Goal: Task Accomplishment & Management: Use online tool/utility

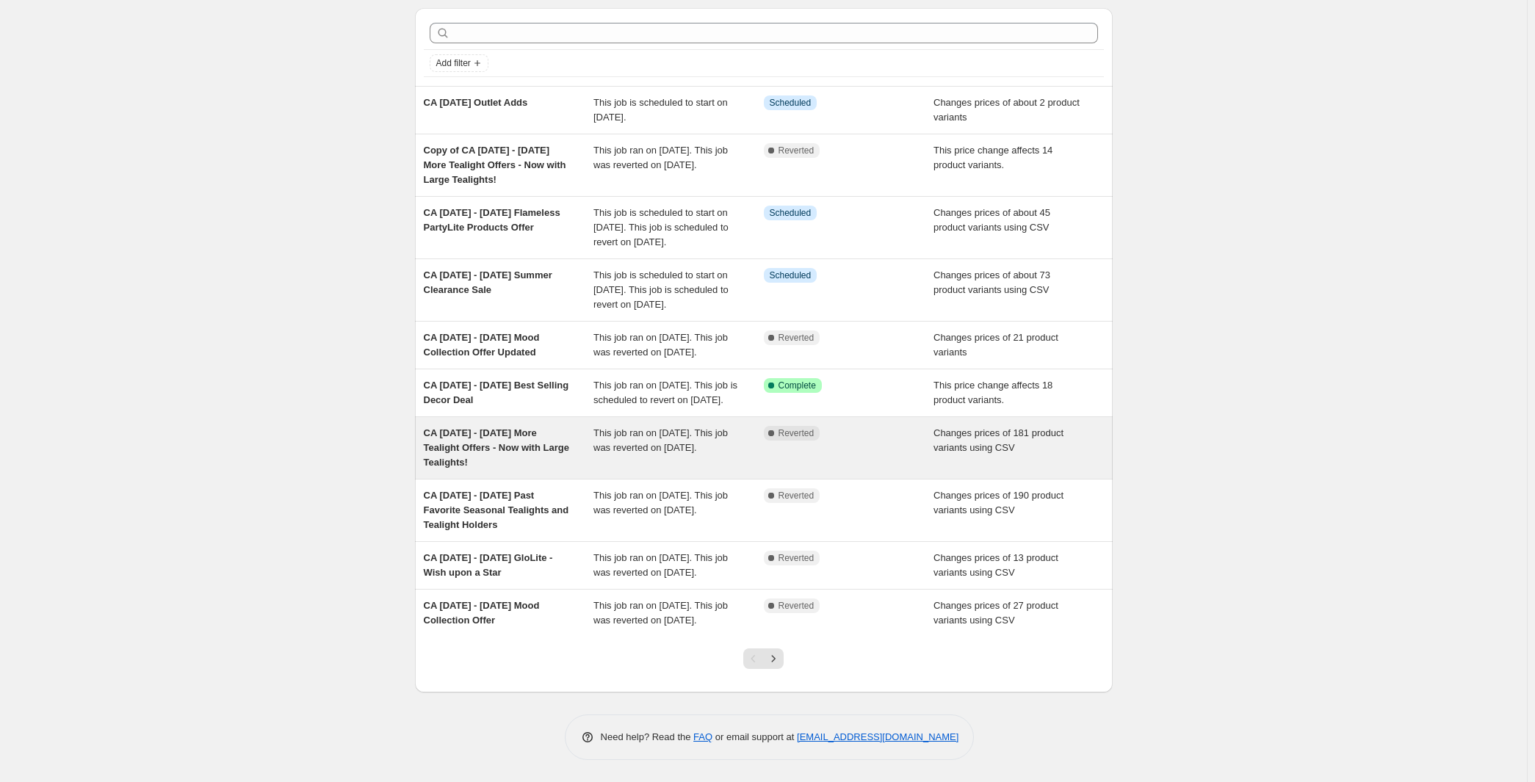
scroll to position [93, 0]
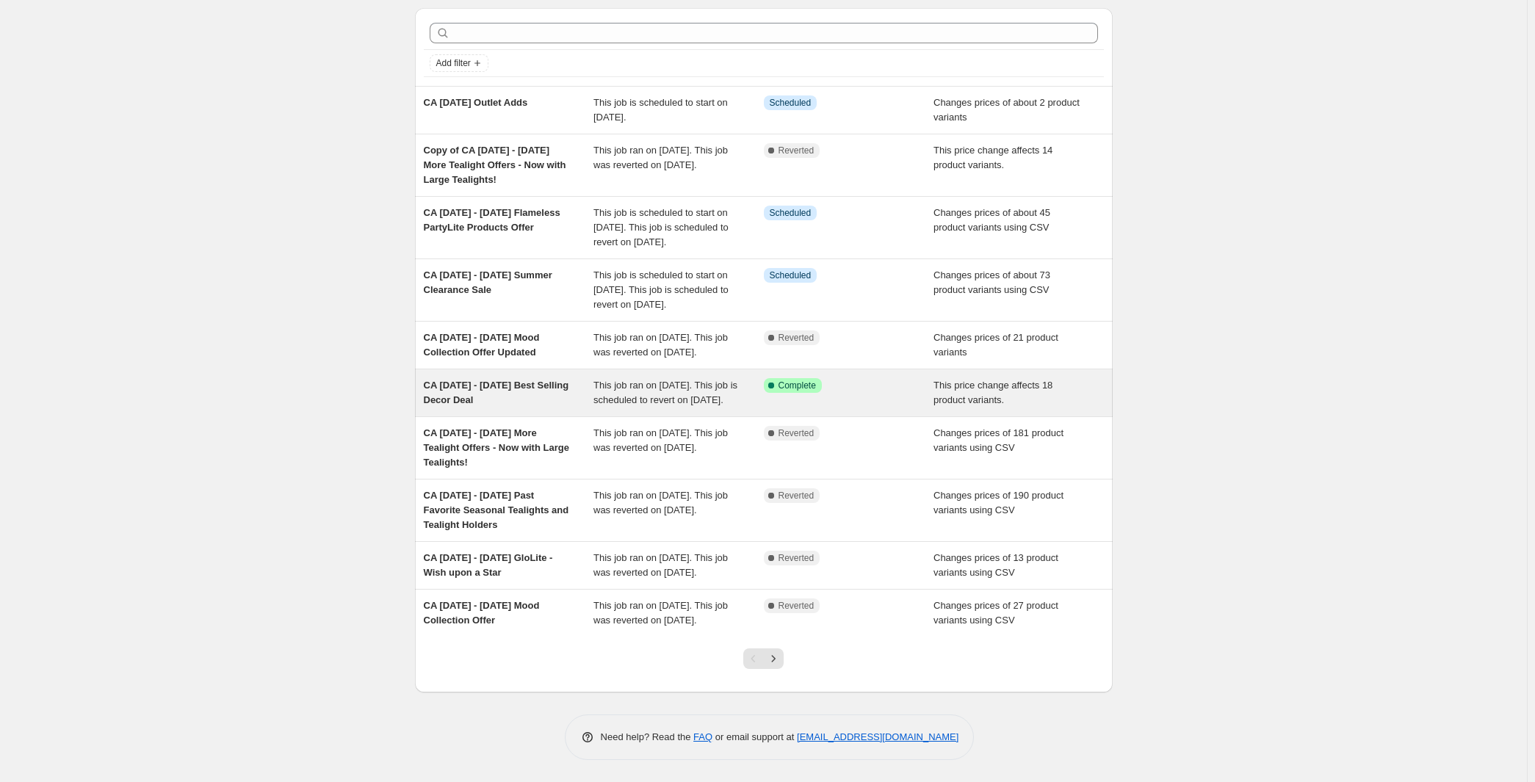
click at [424, 406] on span "CA [DATE] - [DATE] Best Selling Decor Deal" at bounding box center [496, 393] width 145 height 26
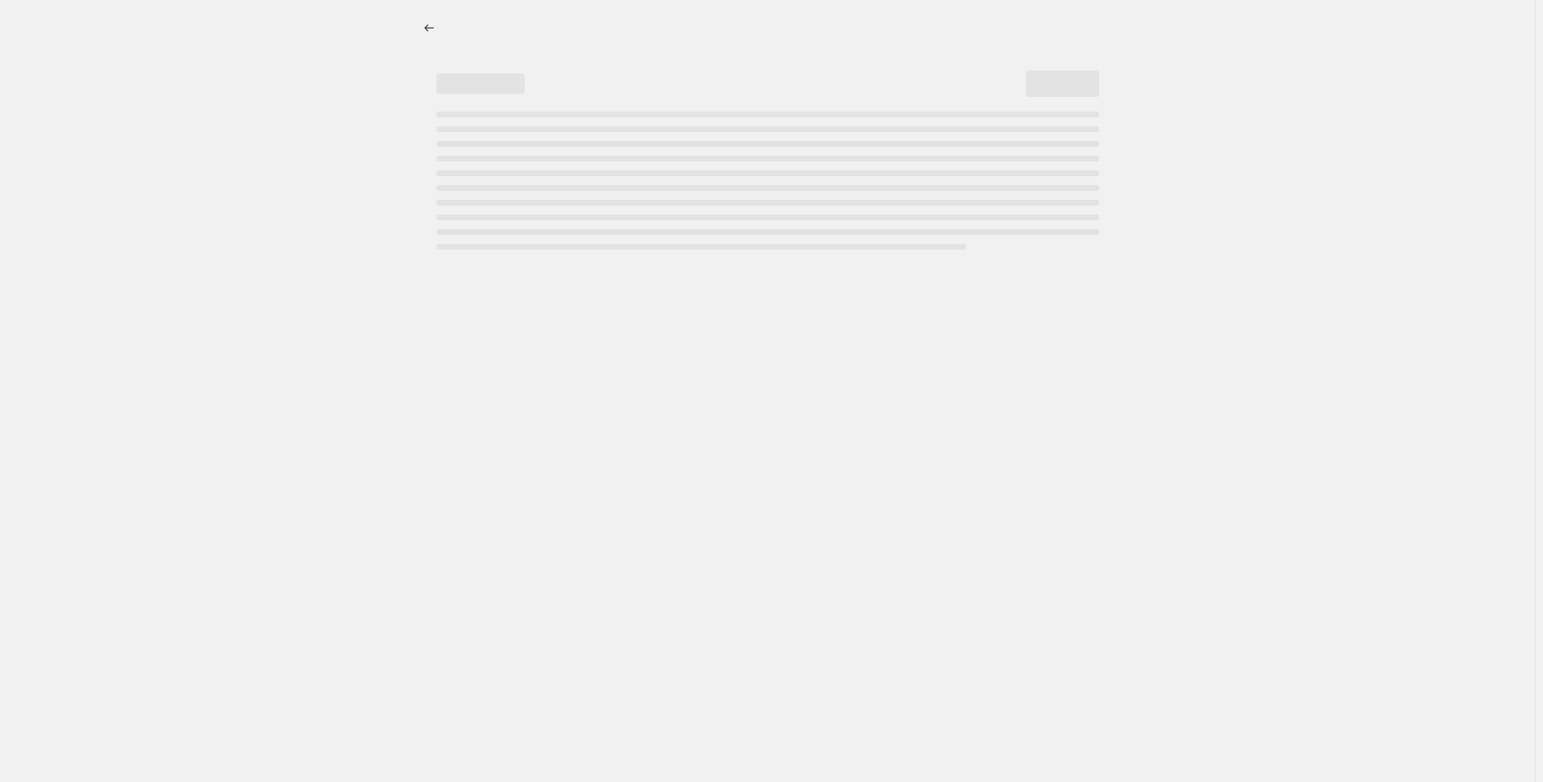
select select "pcap"
select select "no_change"
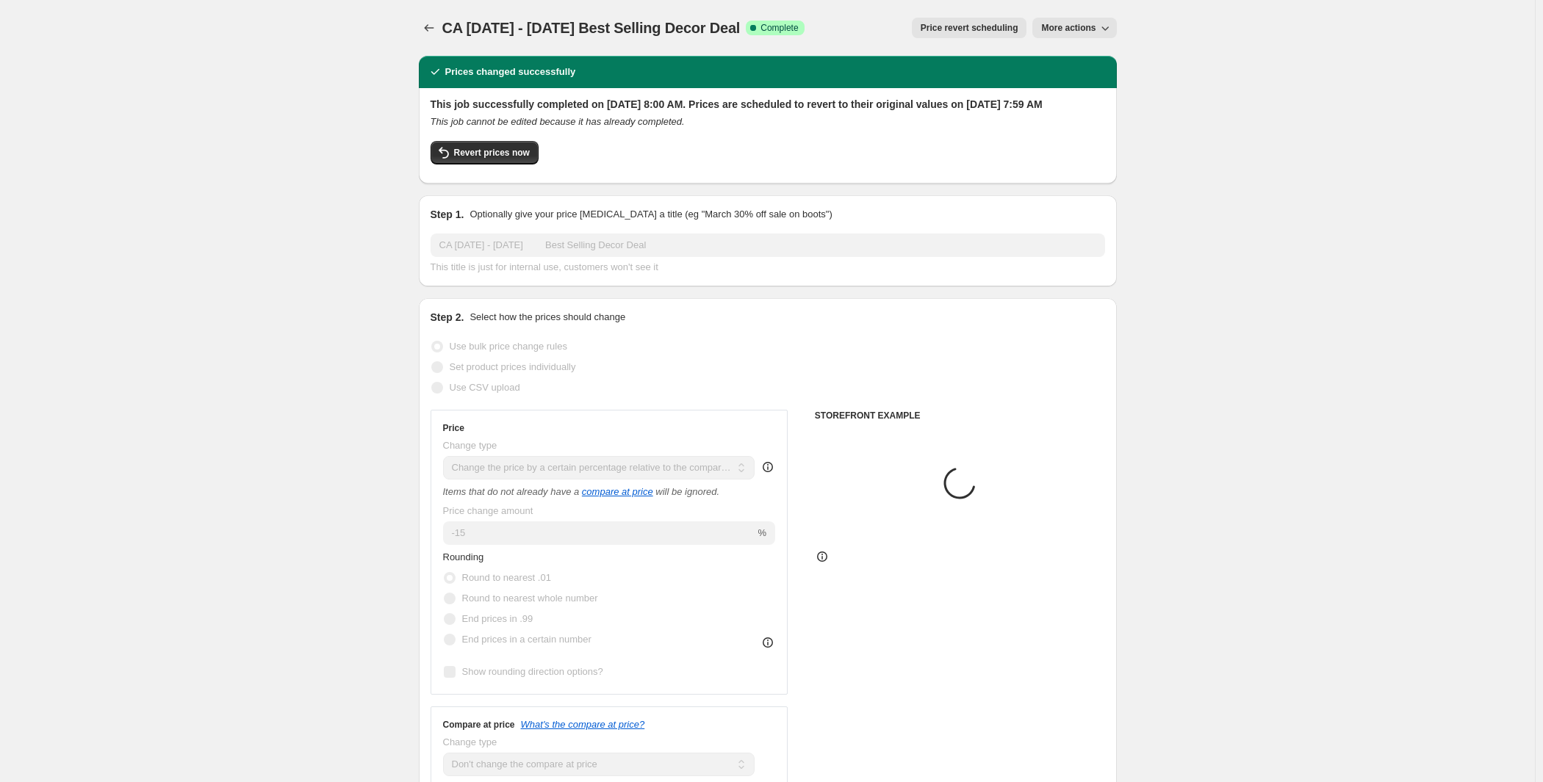
select select "collection"
click at [1092, 34] on span "More actions" at bounding box center [1064, 28] width 54 height 12
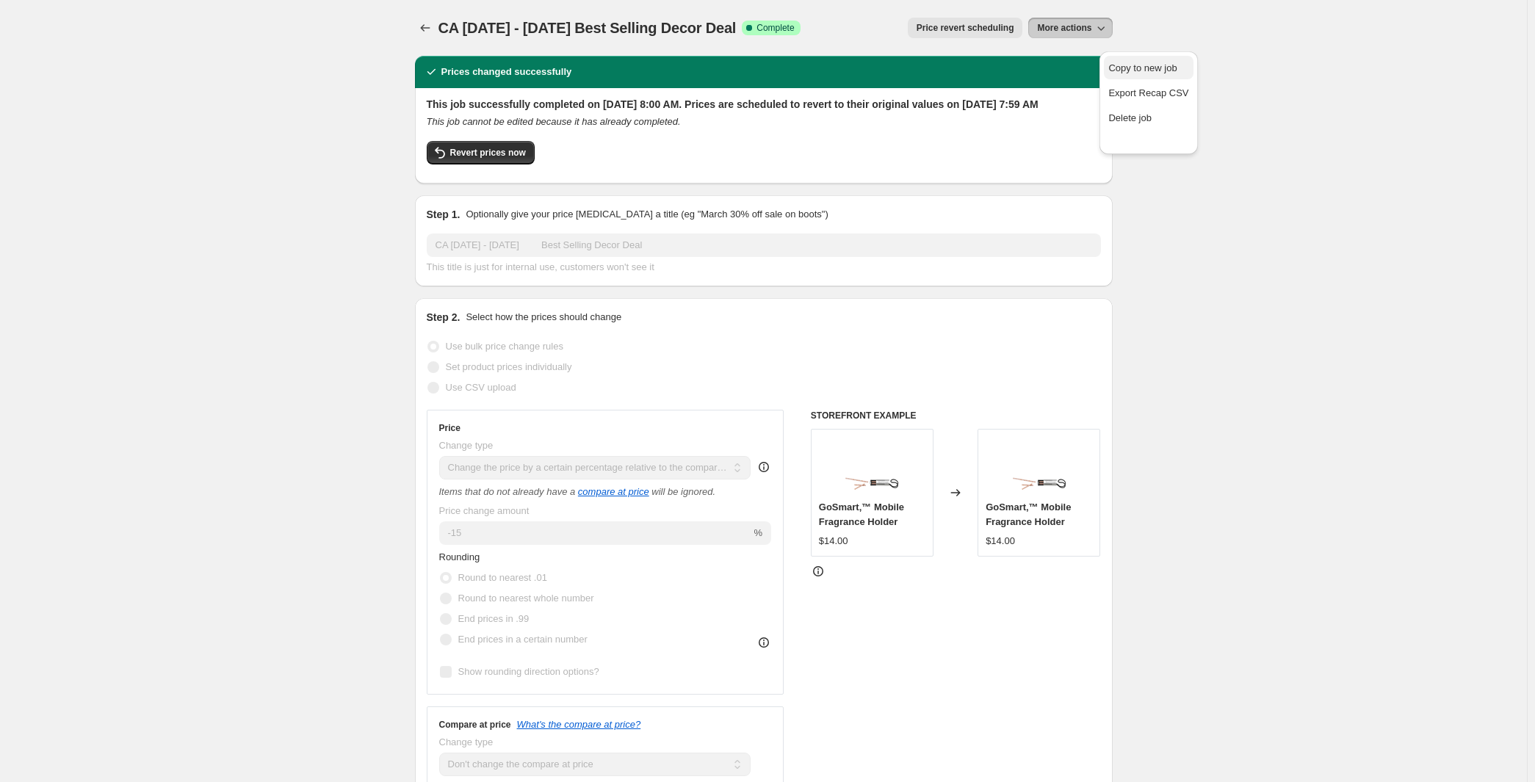
click at [1147, 73] on span "Copy to new job" at bounding box center [1143, 67] width 68 height 11
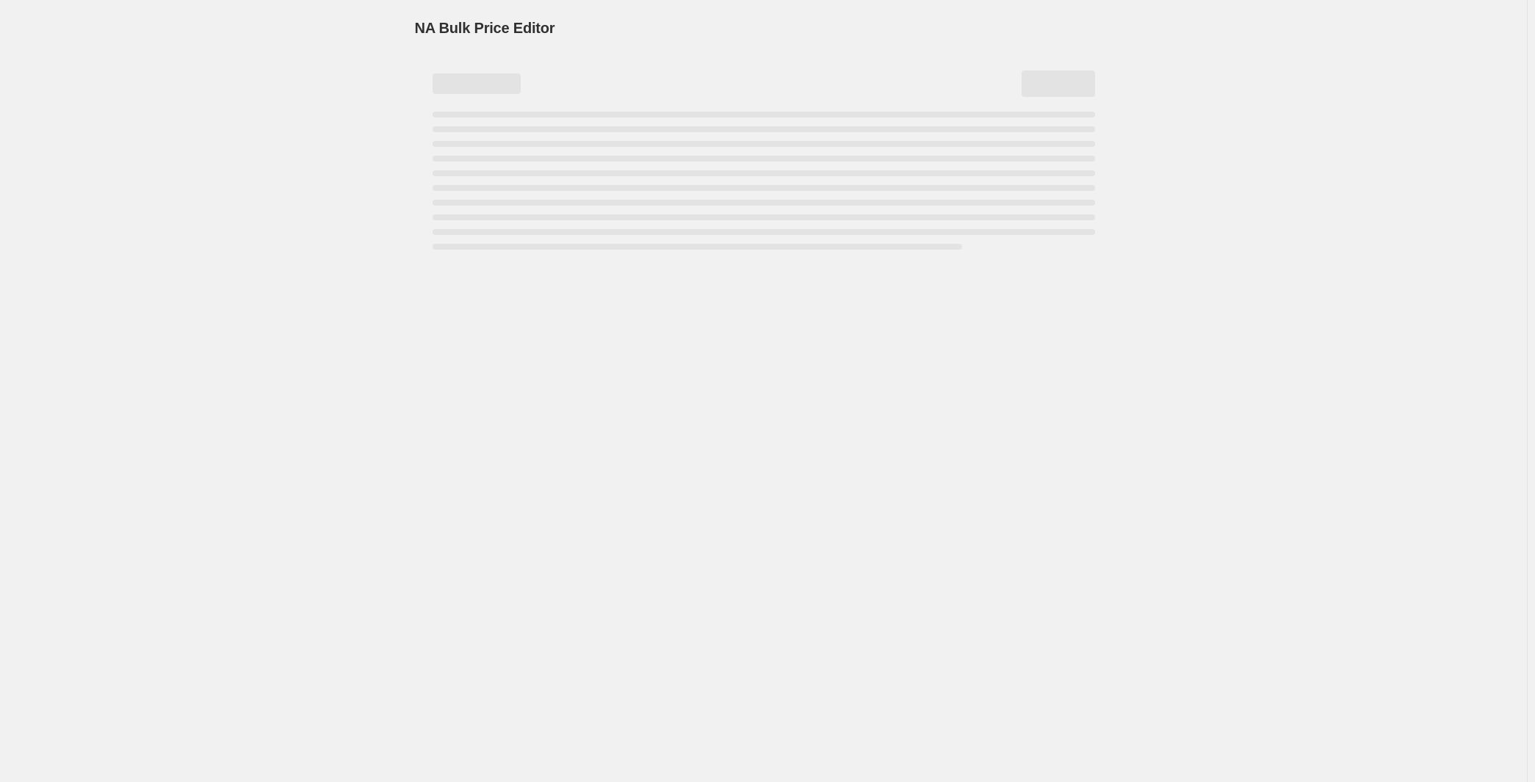
select select "pcap"
select select "no_change"
select select "collection"
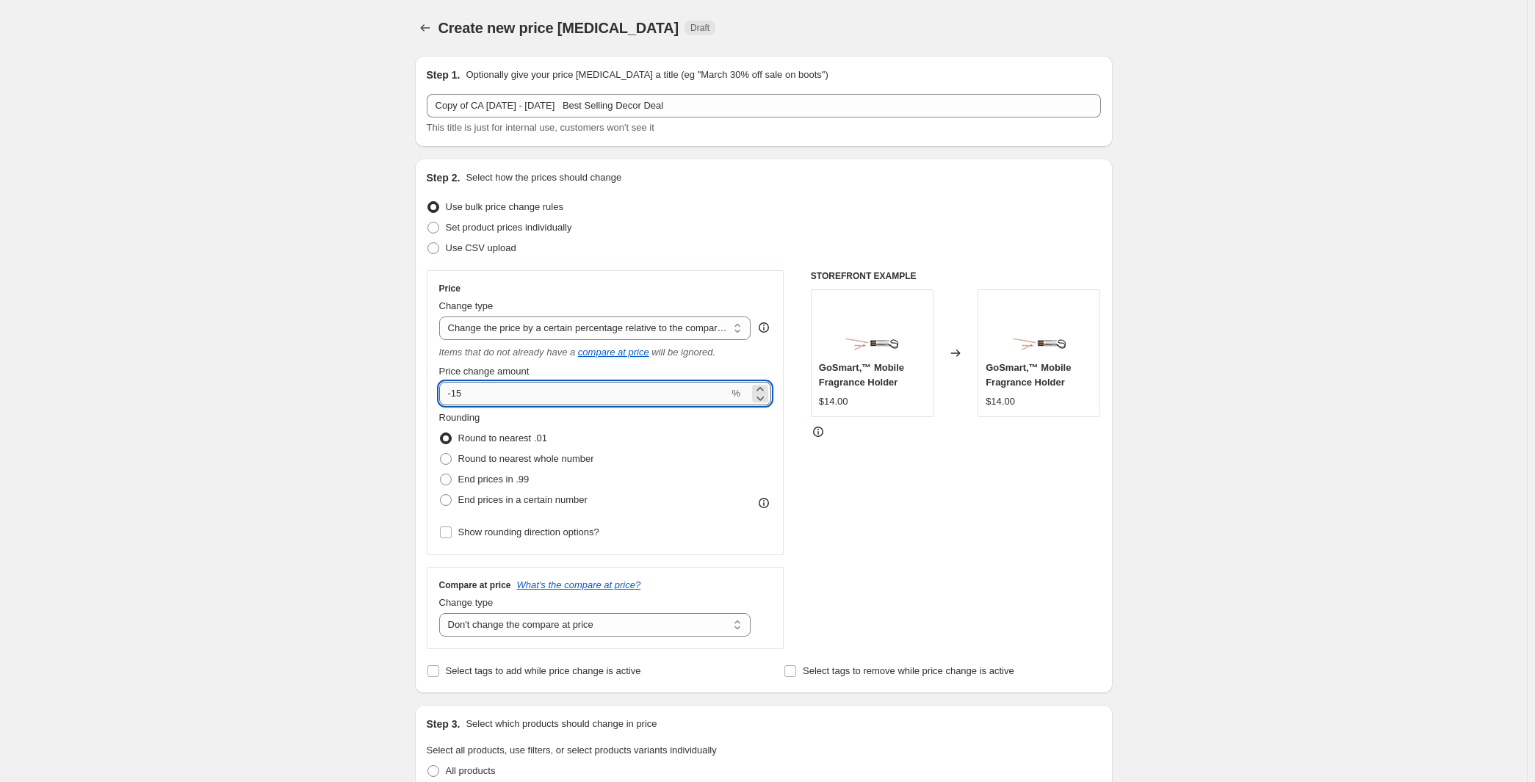
click at [520, 406] on input "-15" at bounding box center [584, 394] width 290 height 24
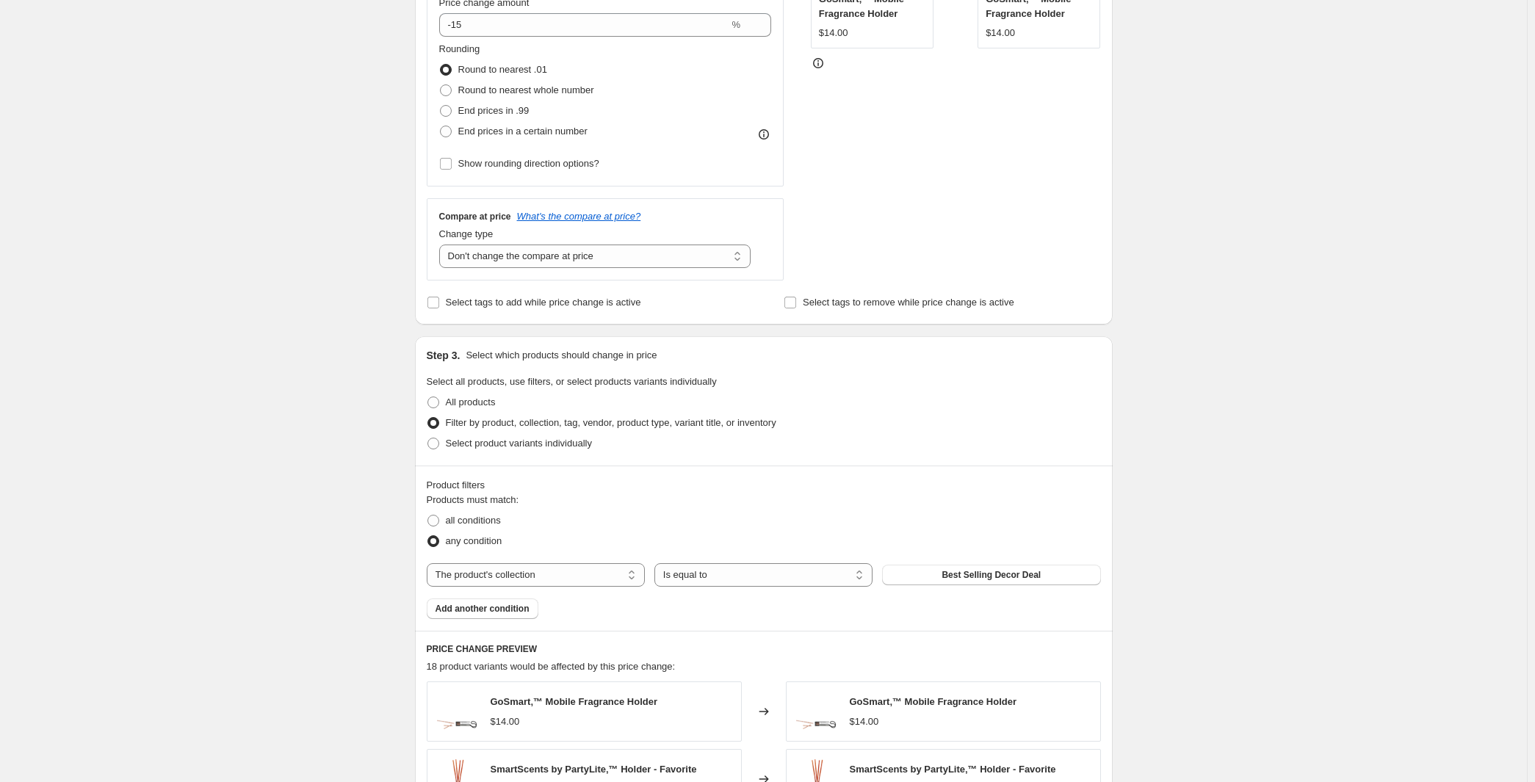
scroll to position [187, 0]
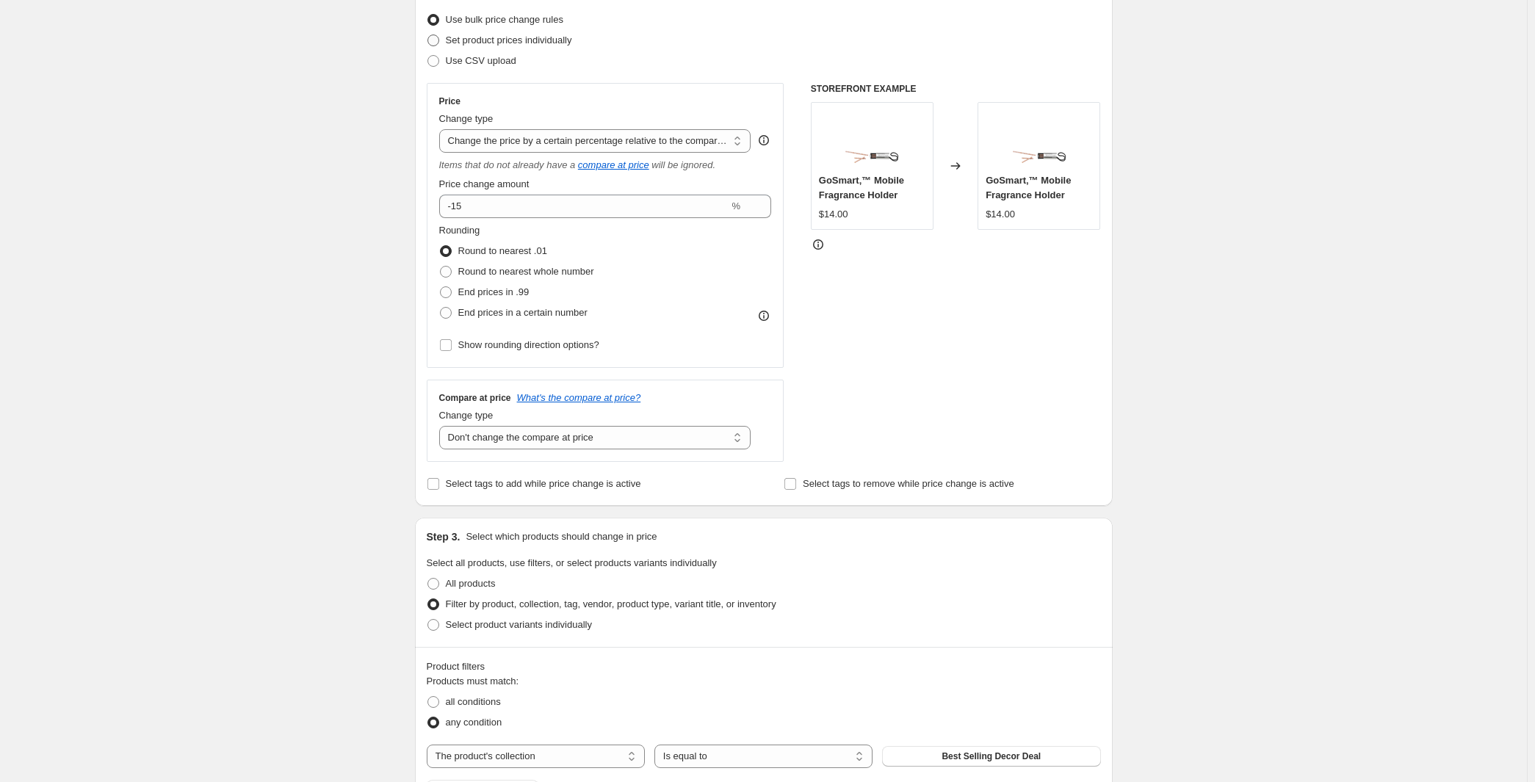
click at [428, 46] on span at bounding box center [434, 41] width 12 height 12
click at [428, 35] on input "Set product prices individually" at bounding box center [428, 35] width 1 height 1
radio input "true"
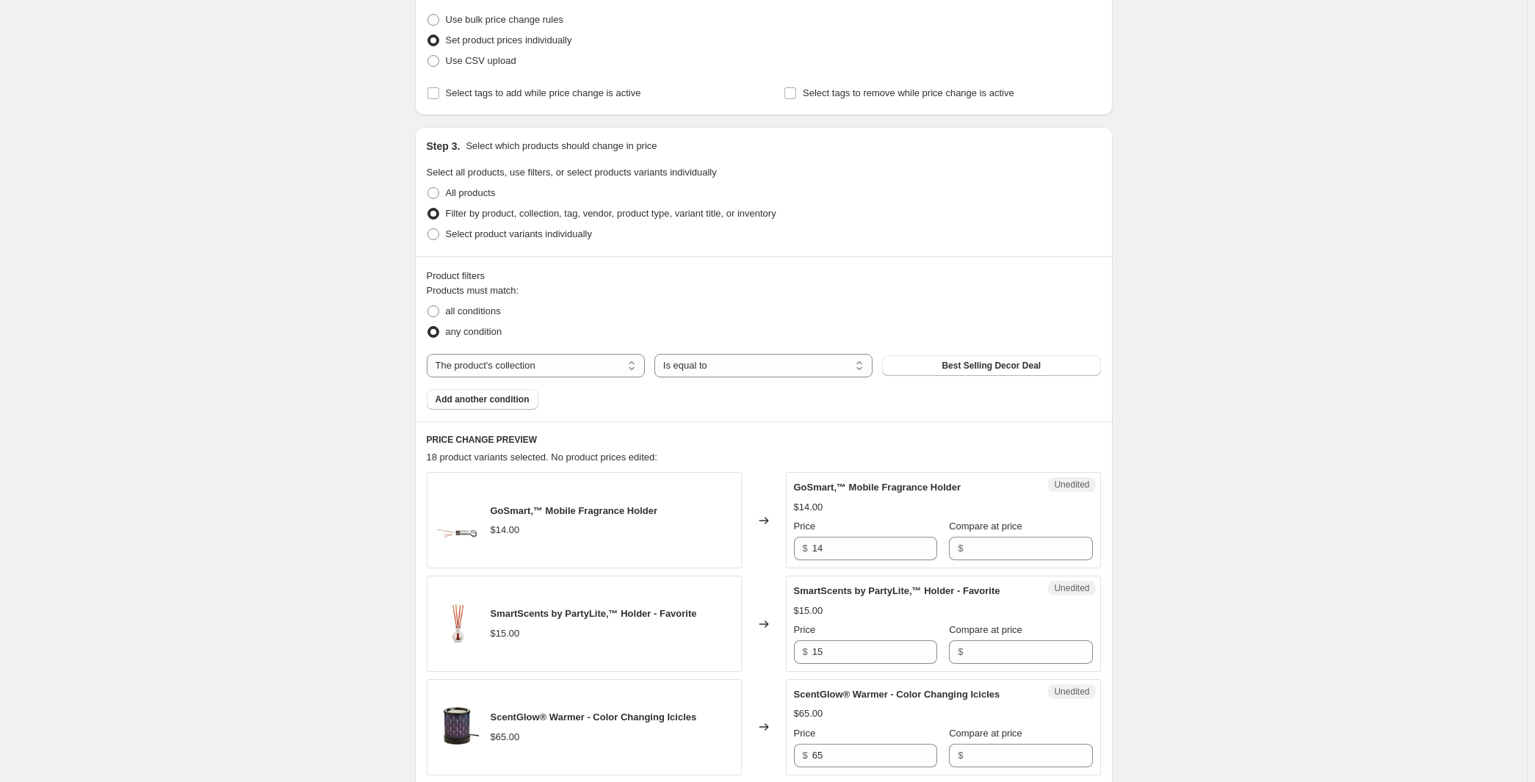
scroll to position [749, 0]
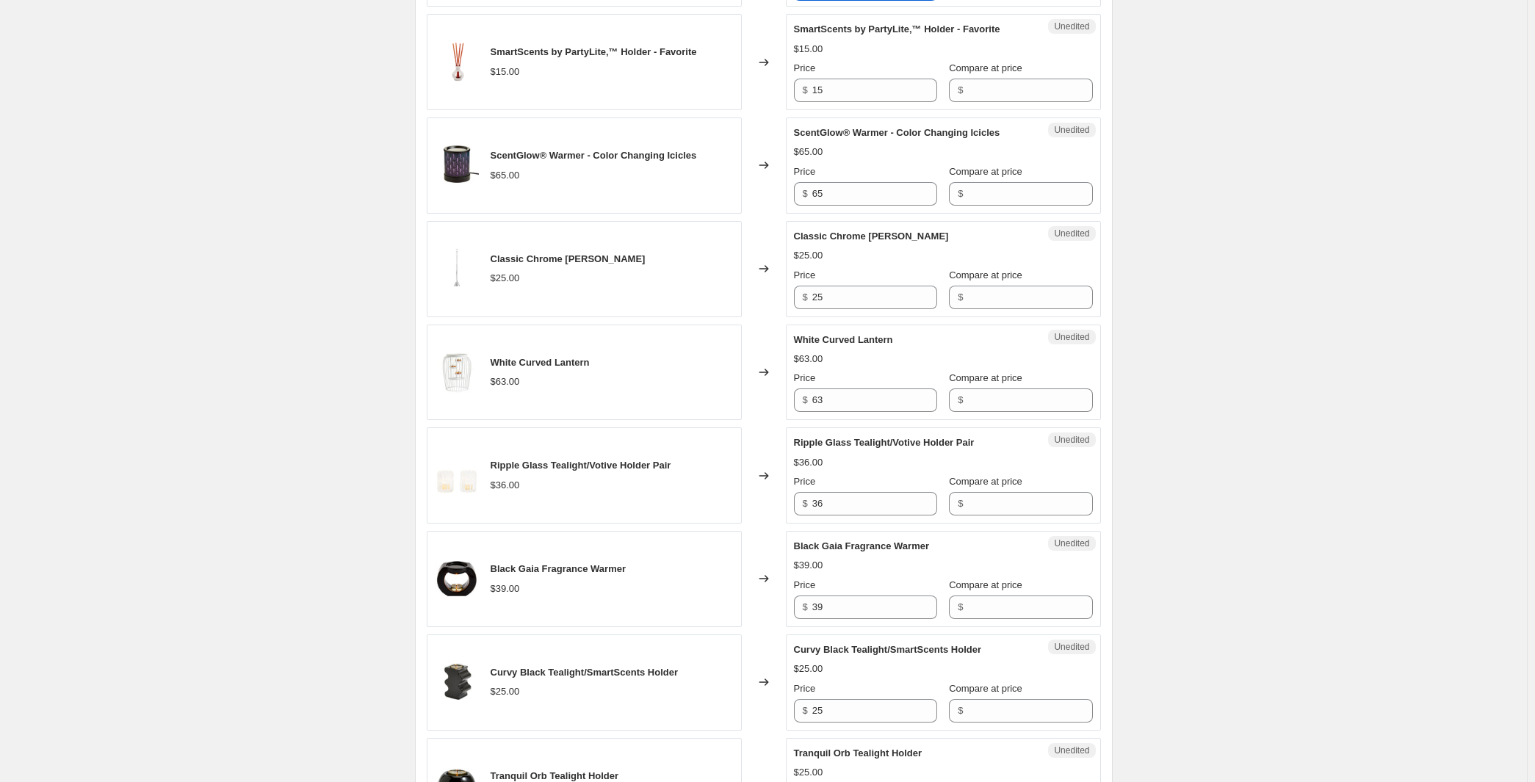
drag, startPoint x: 867, startPoint y: 132, endPoint x: 793, endPoint y: 133, distance: 73.5
type input "14"
paste input "14"
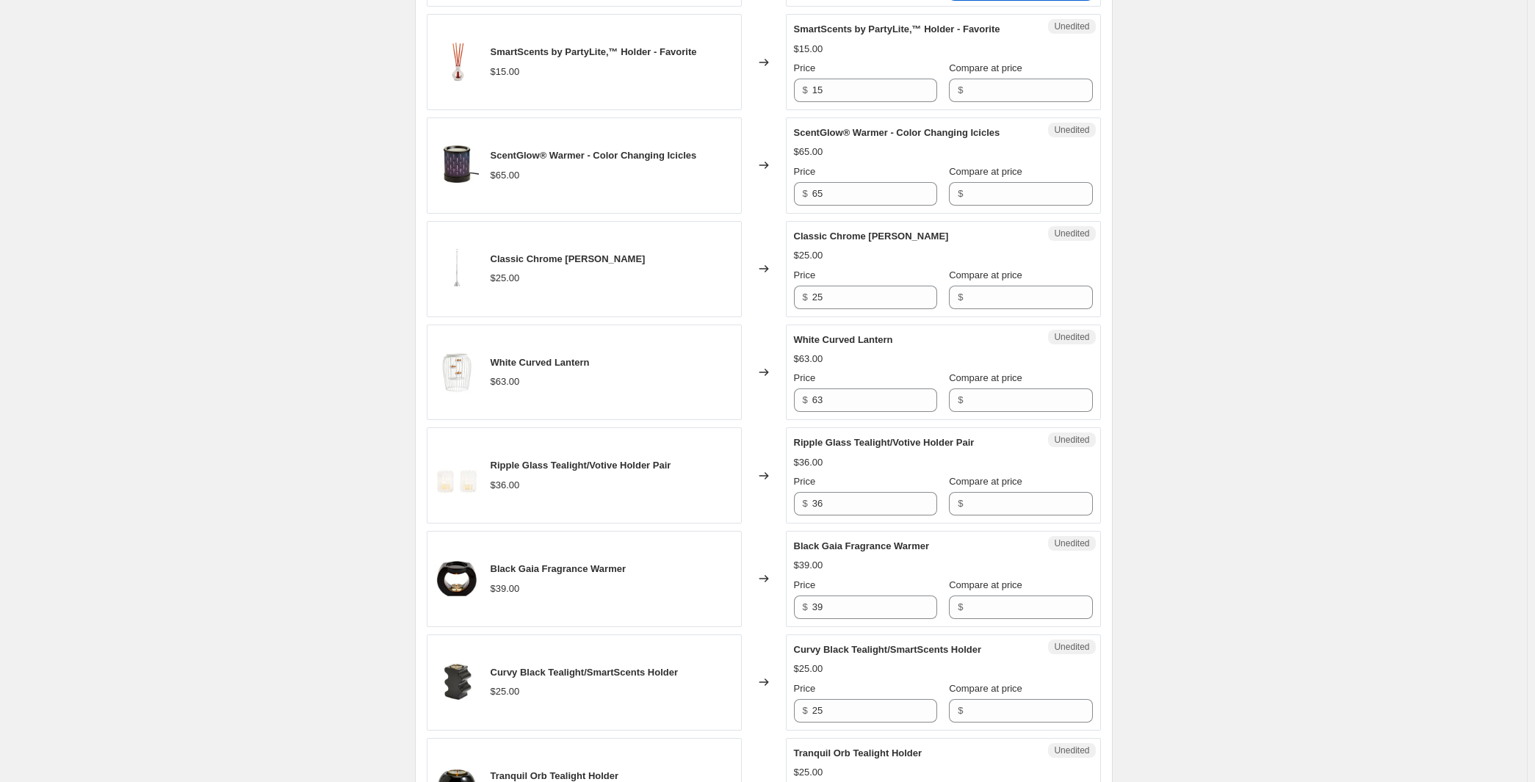
type input "14"
drag, startPoint x: 847, startPoint y: 138, endPoint x: 800, endPoint y: 134, distance: 47.2
type input "11.90"
drag, startPoint x: 849, startPoint y: 258, endPoint x: 804, endPoint y: 256, distance: 44.8
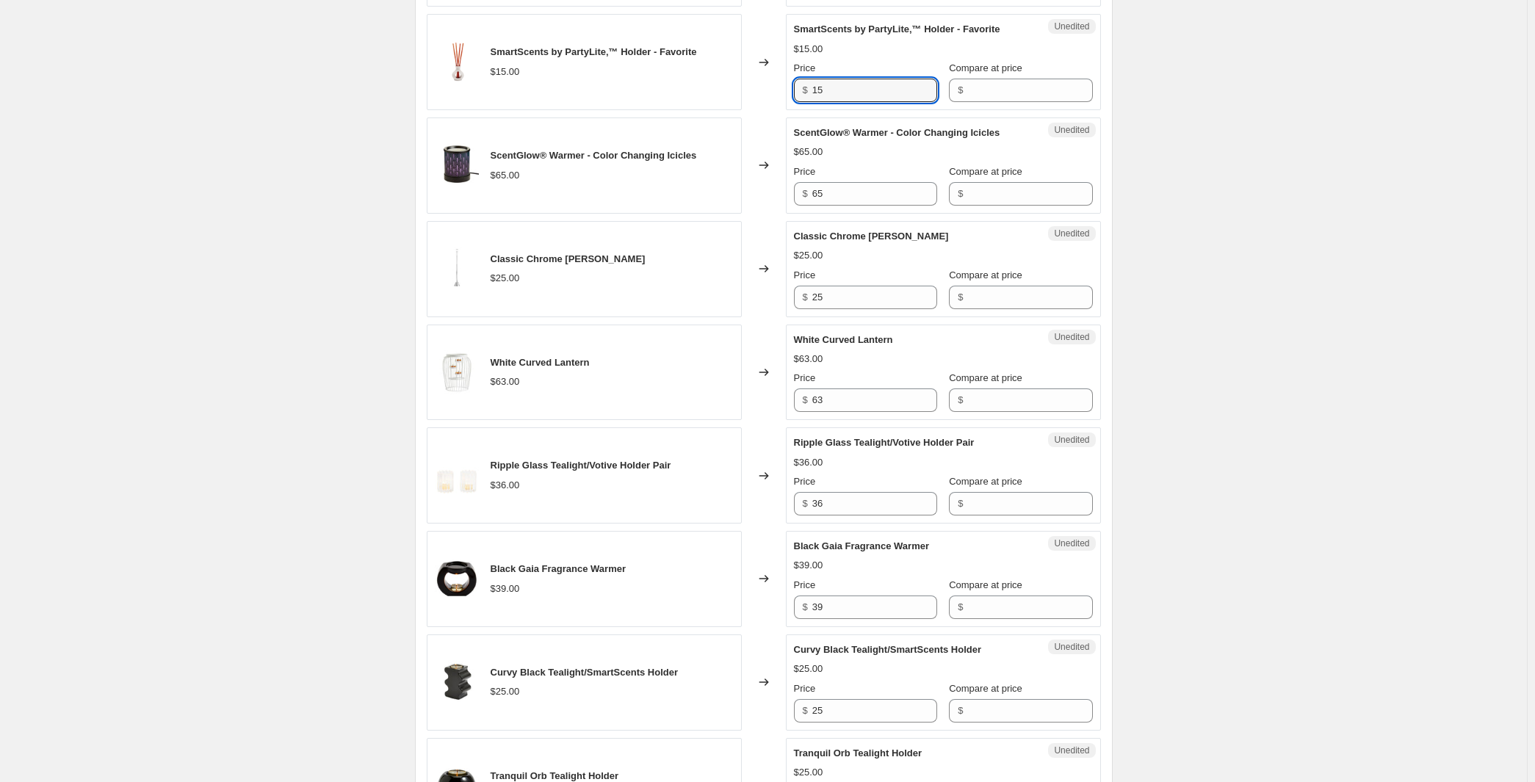
click at [813, 102] on input "15" at bounding box center [875, 91] width 125 height 24
type input "12.75"
type input "15.00"
drag, startPoint x: 866, startPoint y: 378, endPoint x: 821, endPoint y: 379, distance: 44.8
click at [821, 206] on input "65" at bounding box center [875, 194] width 125 height 24
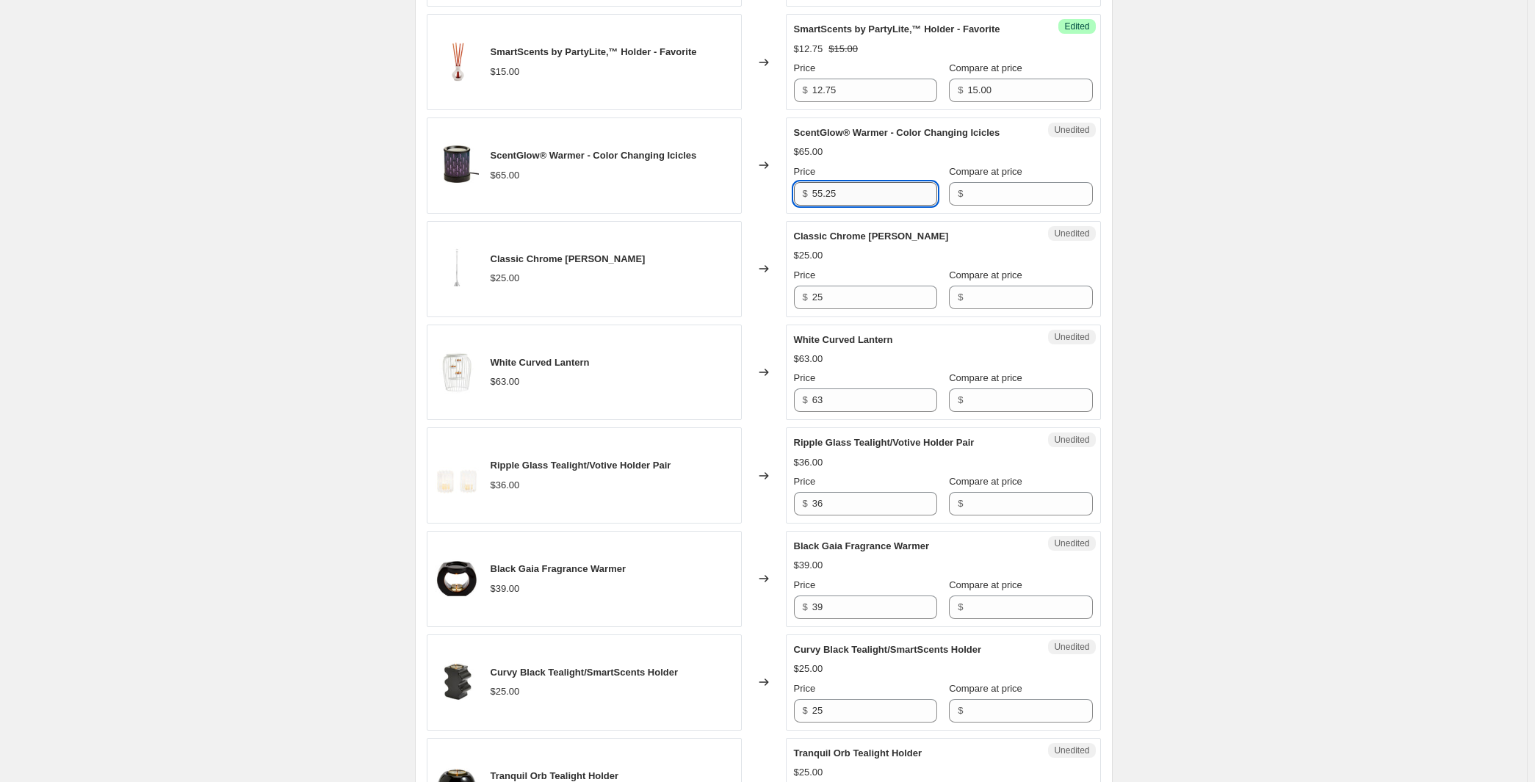
type input "55.25"
paste input "65"
type input "65"
drag, startPoint x: 834, startPoint y: 514, endPoint x: 815, endPoint y: 510, distance: 18.7
click at [815, 309] on input "25" at bounding box center [875, 298] width 125 height 24
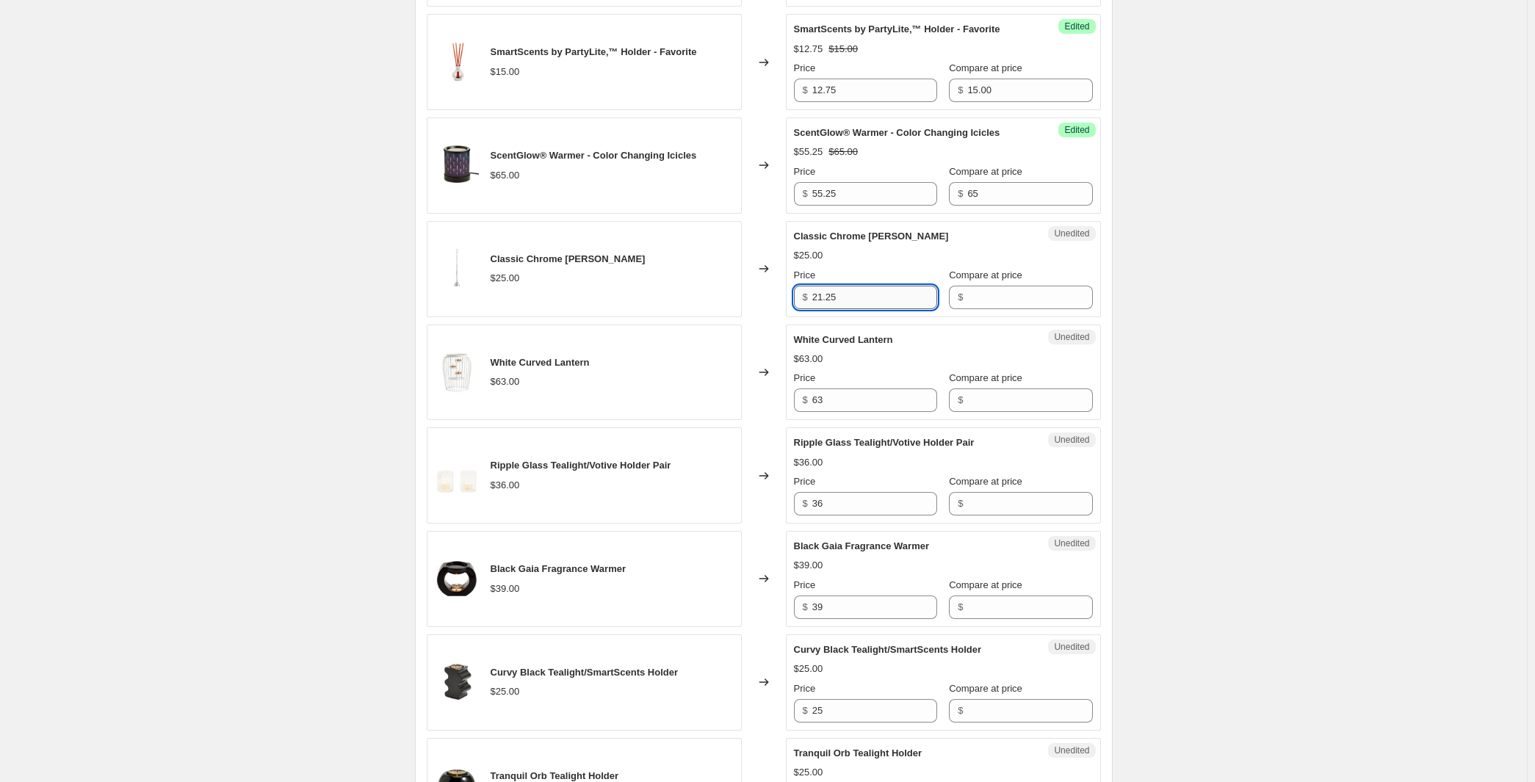
type input "21.25"
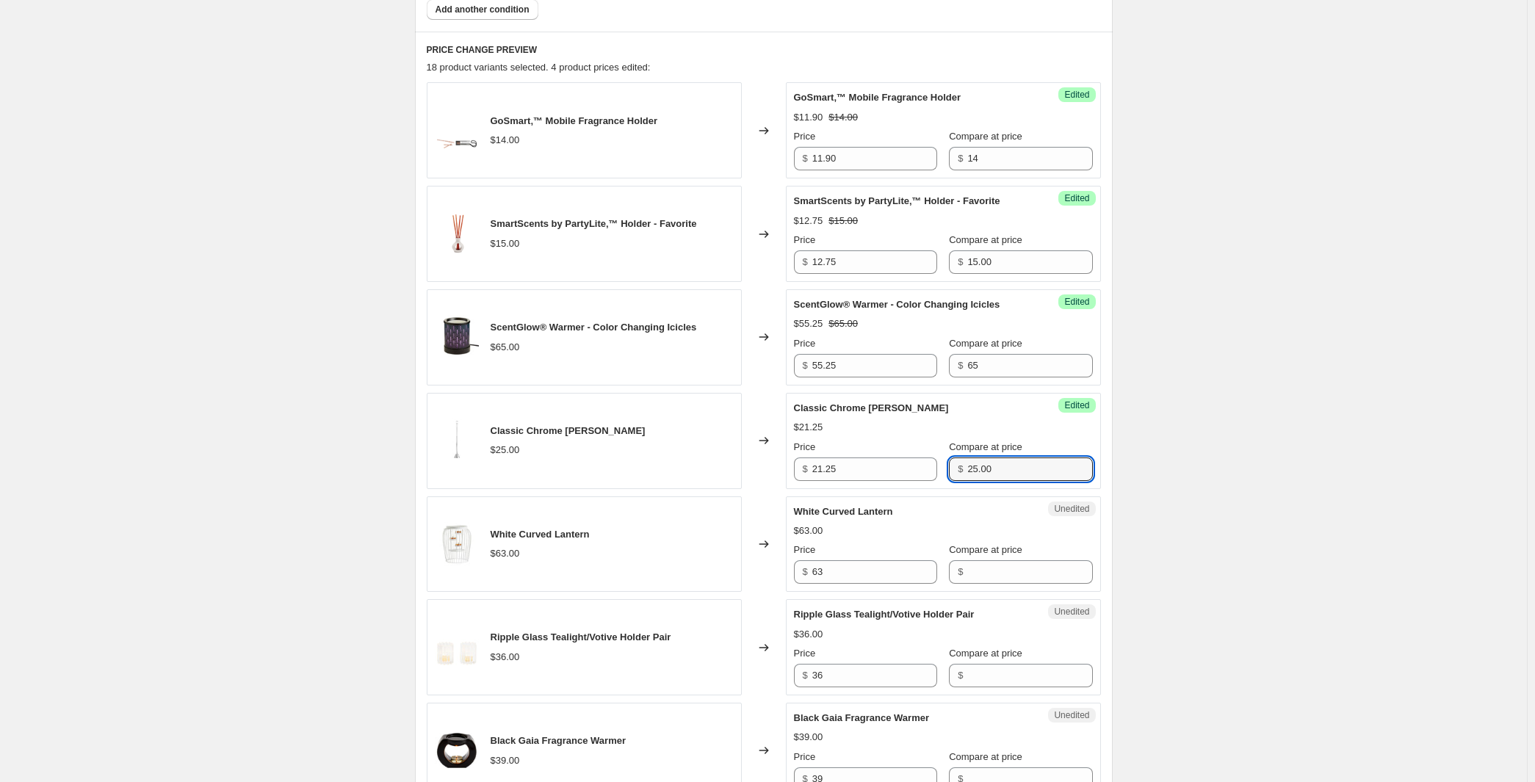
scroll to position [562, 0]
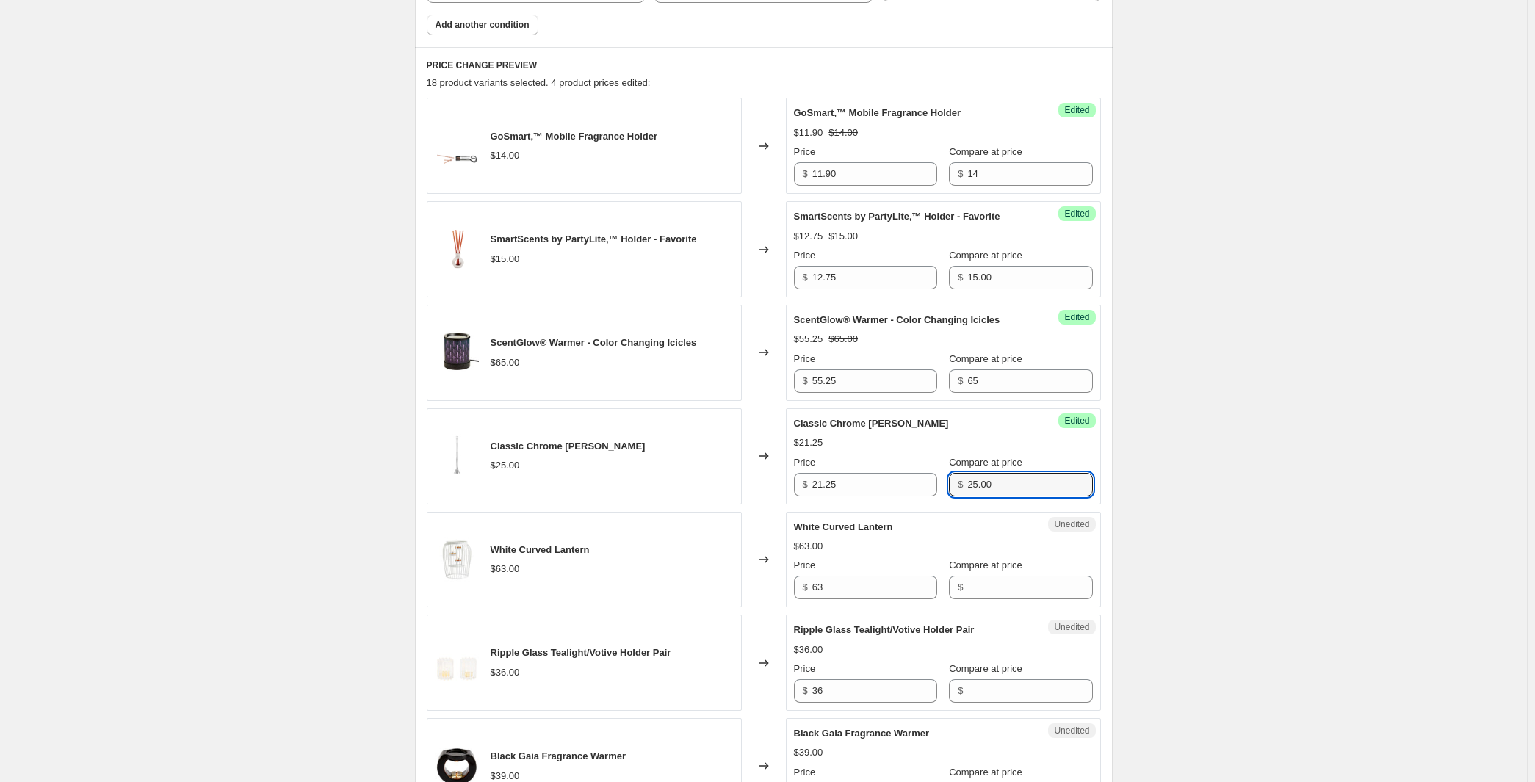
type input "25.00"
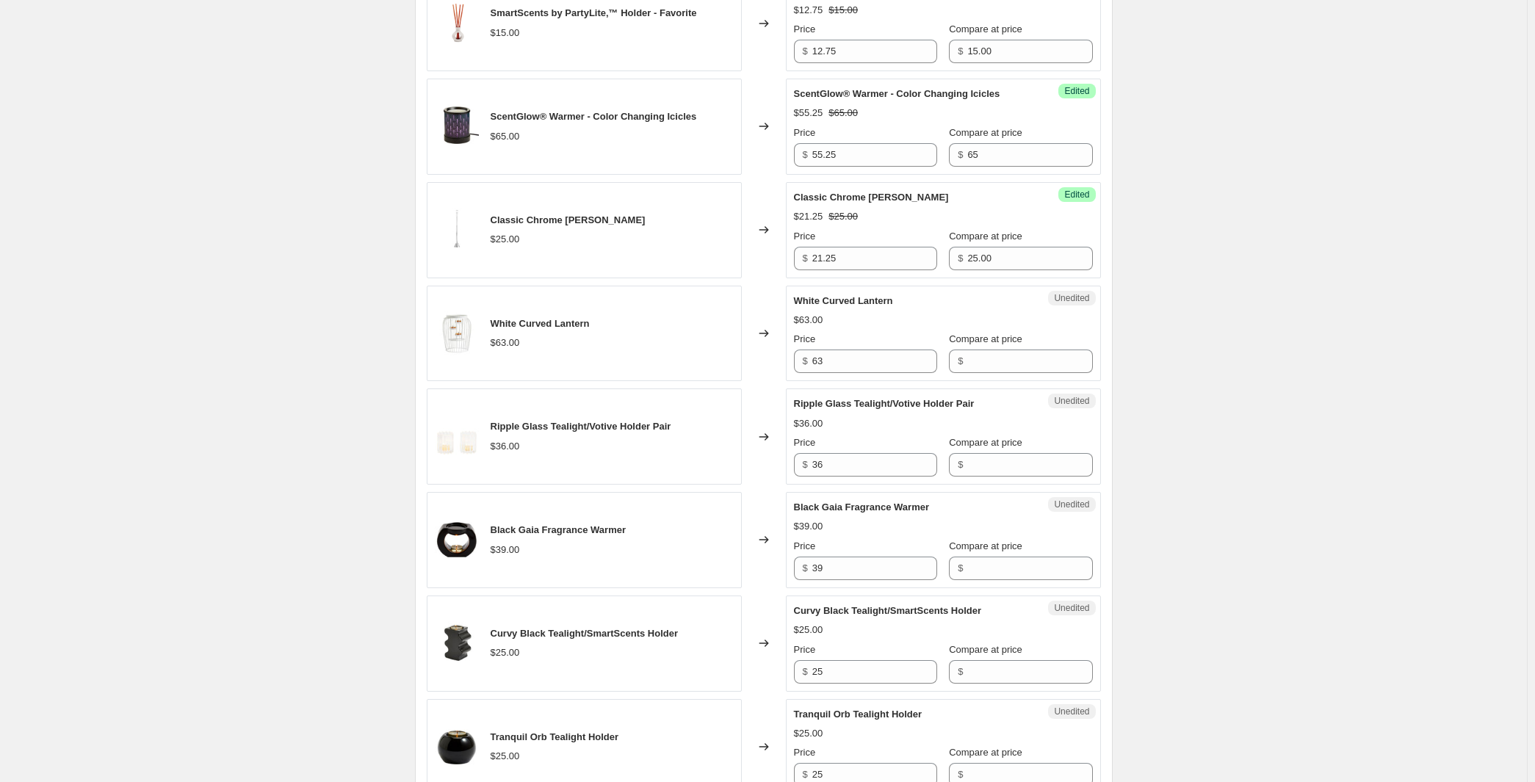
scroll to position [937, 0]
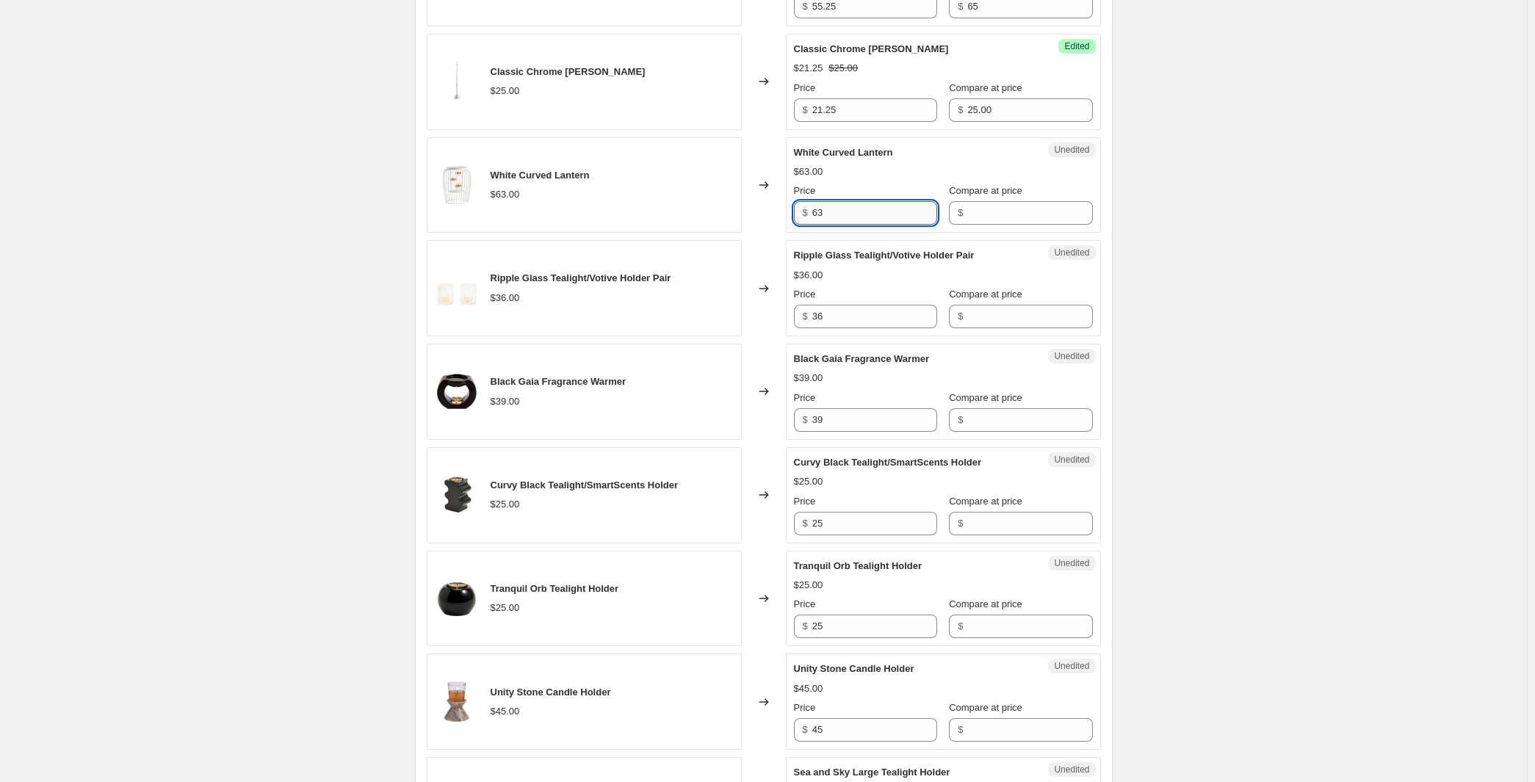
drag, startPoint x: 860, startPoint y: 436, endPoint x: 796, endPoint y: 437, distance: 63.2
click at [813, 225] on input "63" at bounding box center [875, 213] width 125 height 24
type input "53.55"
click at [1031, 225] on input "Compare at price" at bounding box center [1030, 213] width 125 height 24
paste input "63"
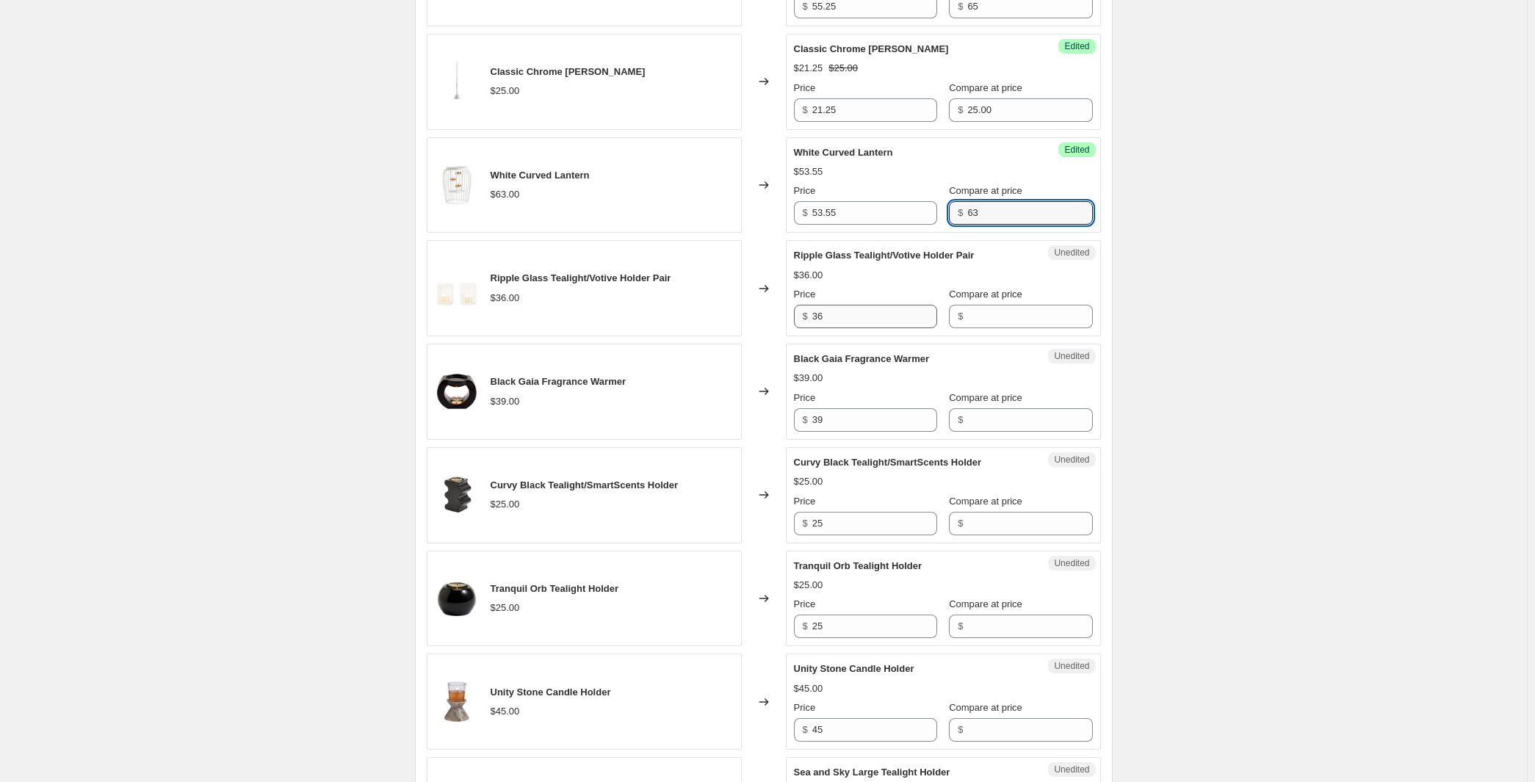
type input "63"
drag, startPoint x: 827, startPoint y: 566, endPoint x: 803, endPoint y: 565, distance: 24.3
click at [813, 328] on input "36" at bounding box center [875, 317] width 125 height 24
type input "30.60"
paste input "36"
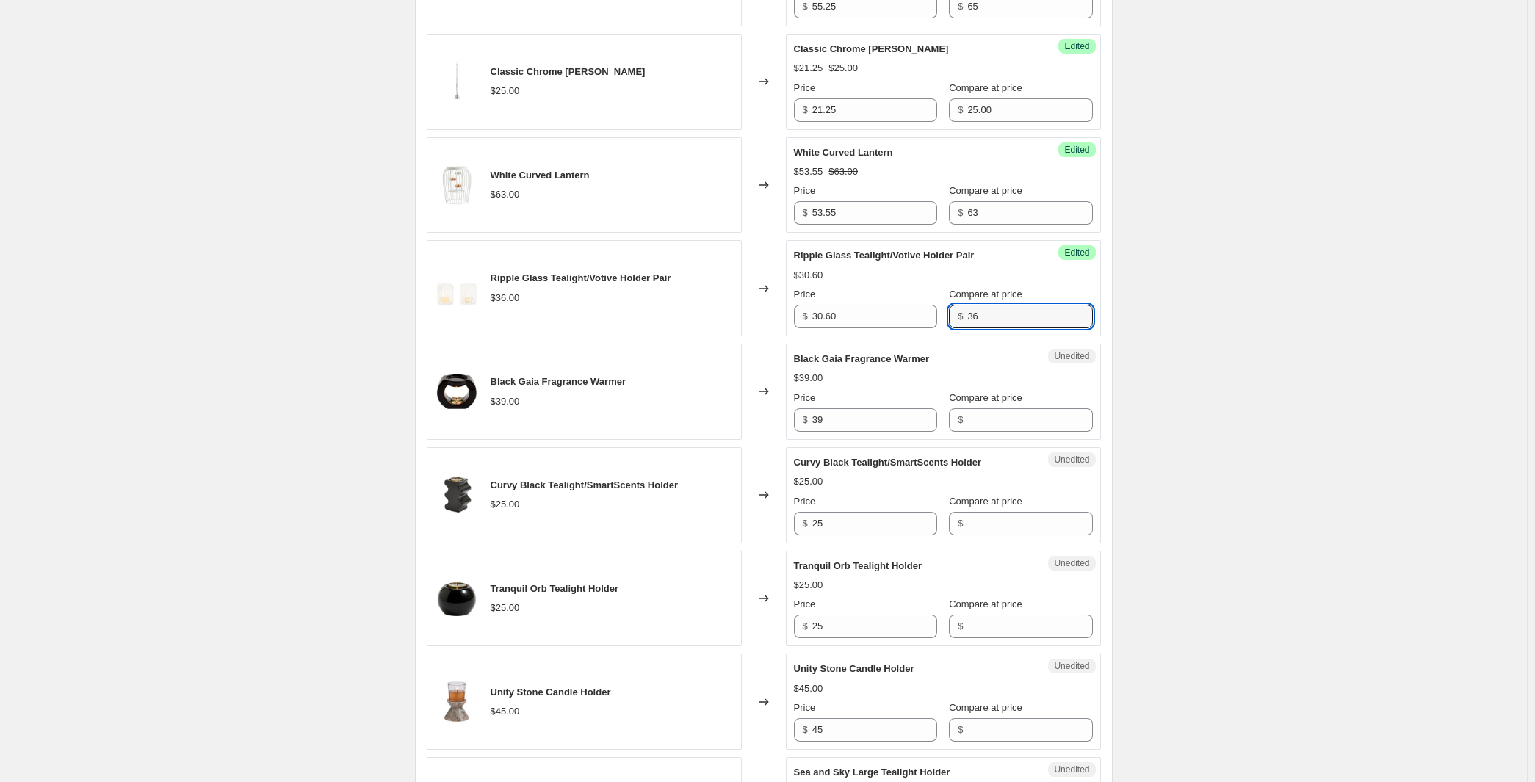
type input "36"
drag, startPoint x: 841, startPoint y: 691, endPoint x: 804, endPoint y: 686, distance: 37.0
click at [813, 432] on input "39" at bounding box center [875, 420] width 125 height 24
type input "33.15"
paste input "39"
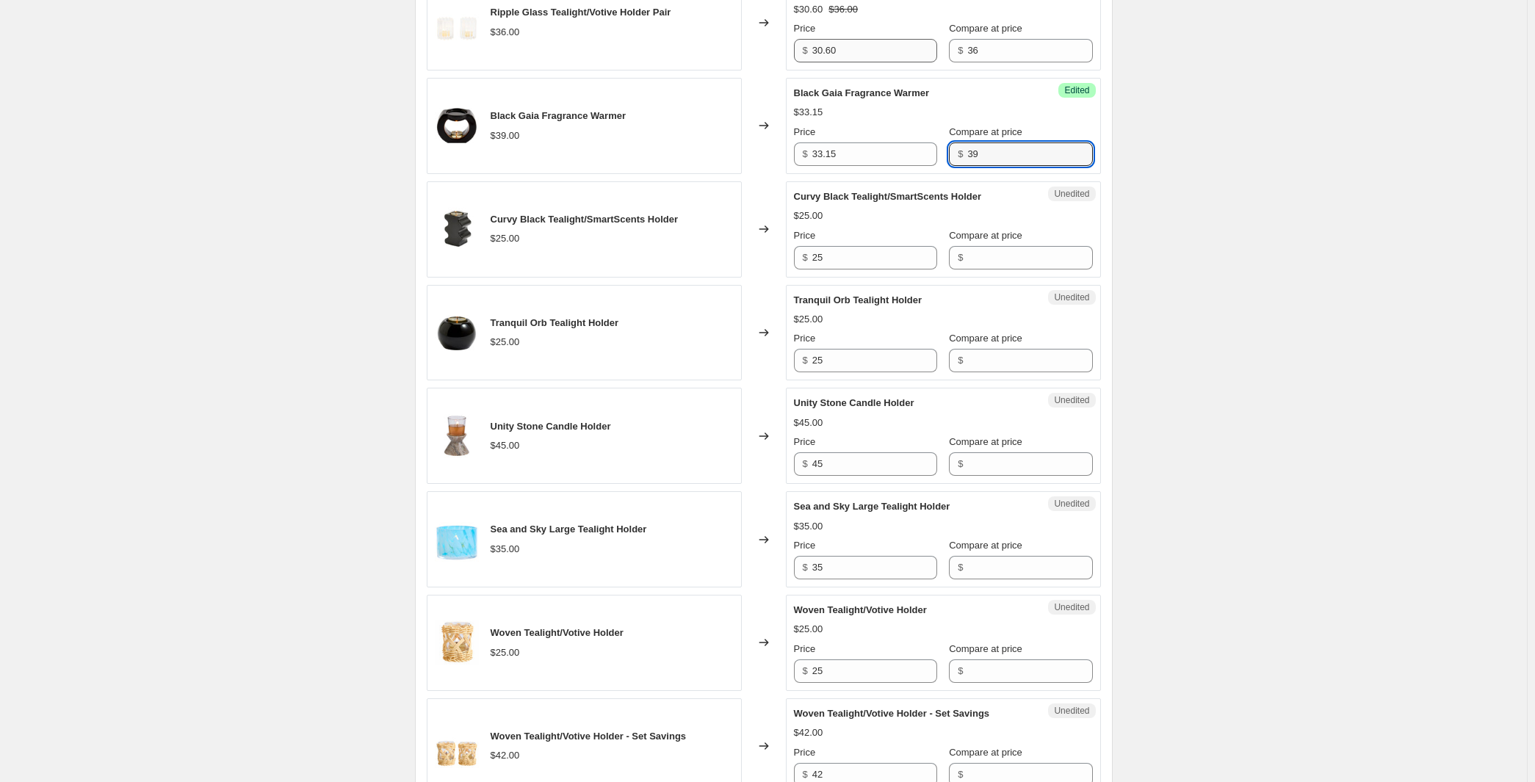
scroll to position [1217, 0]
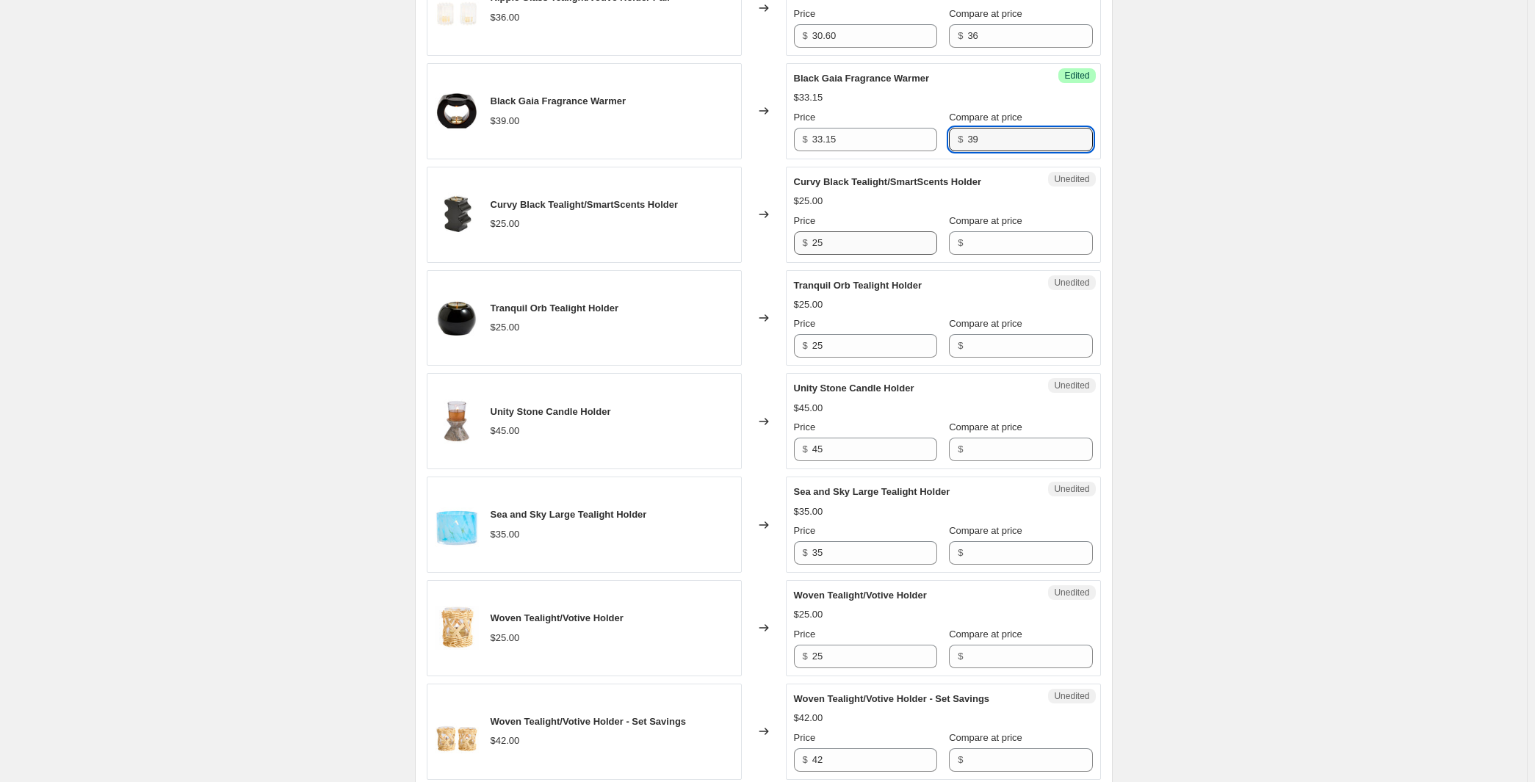
type input "39"
drag, startPoint x: 832, startPoint y: 536, endPoint x: 799, endPoint y: 533, distance: 33.2
click at [813, 255] on input "25" at bounding box center [875, 243] width 125 height 24
type input "21.25"
paste input "25"
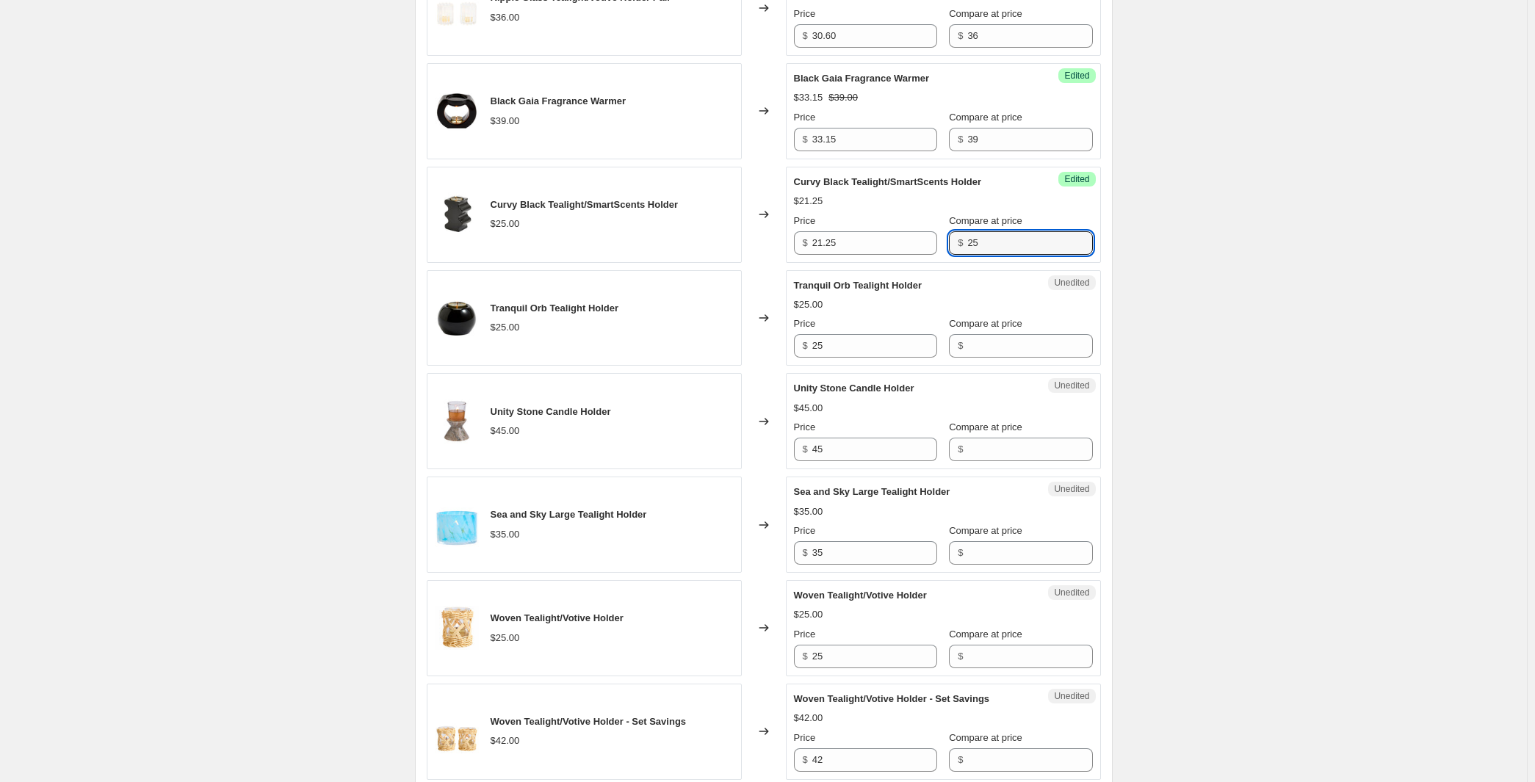
type input "25"
drag, startPoint x: 851, startPoint y: 661, endPoint x: 821, endPoint y: 660, distance: 29.4
click at [821, 358] on input "25" at bounding box center [875, 346] width 125 height 24
type input "21.25"
paste input "25"
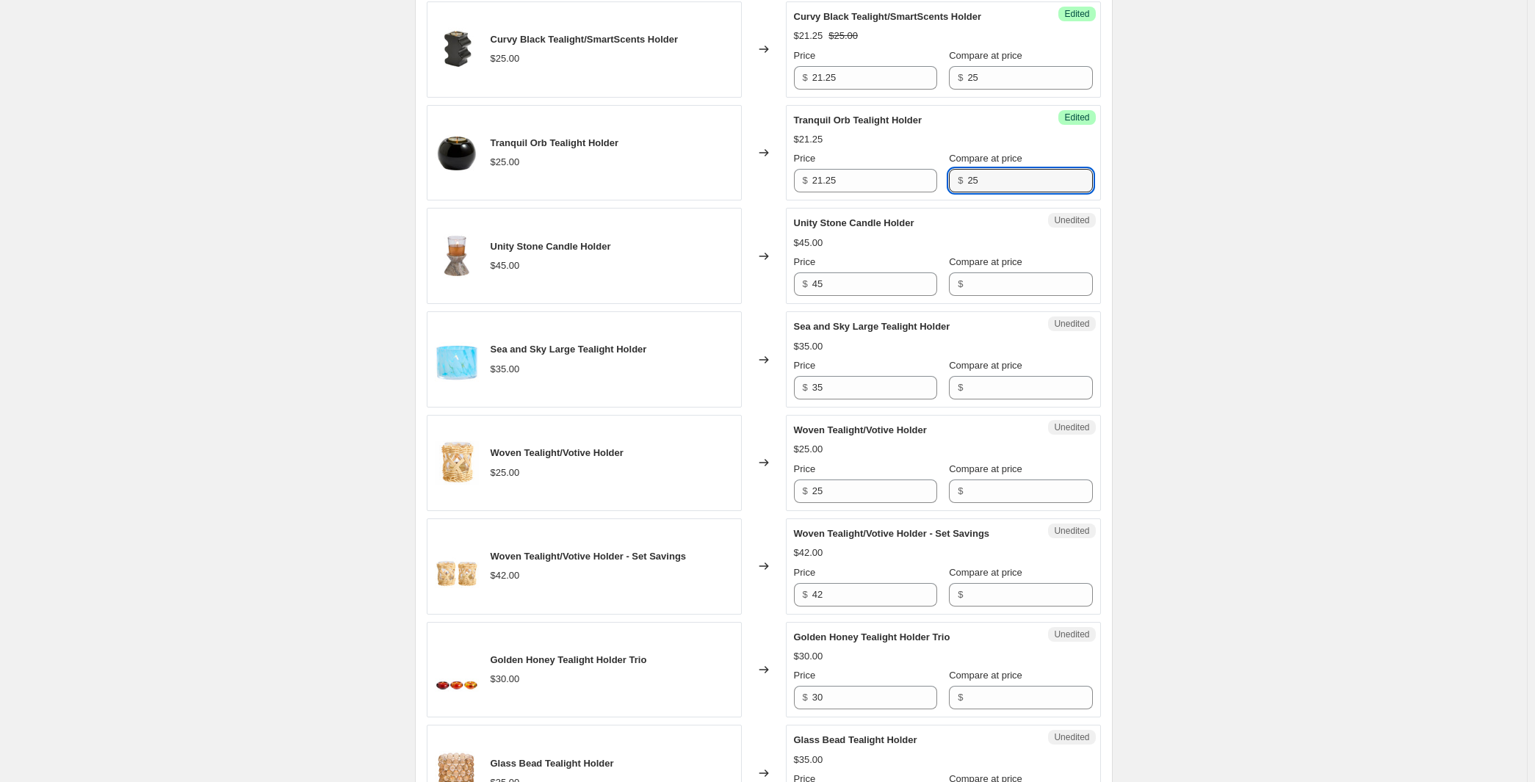
scroll to position [1592, 0]
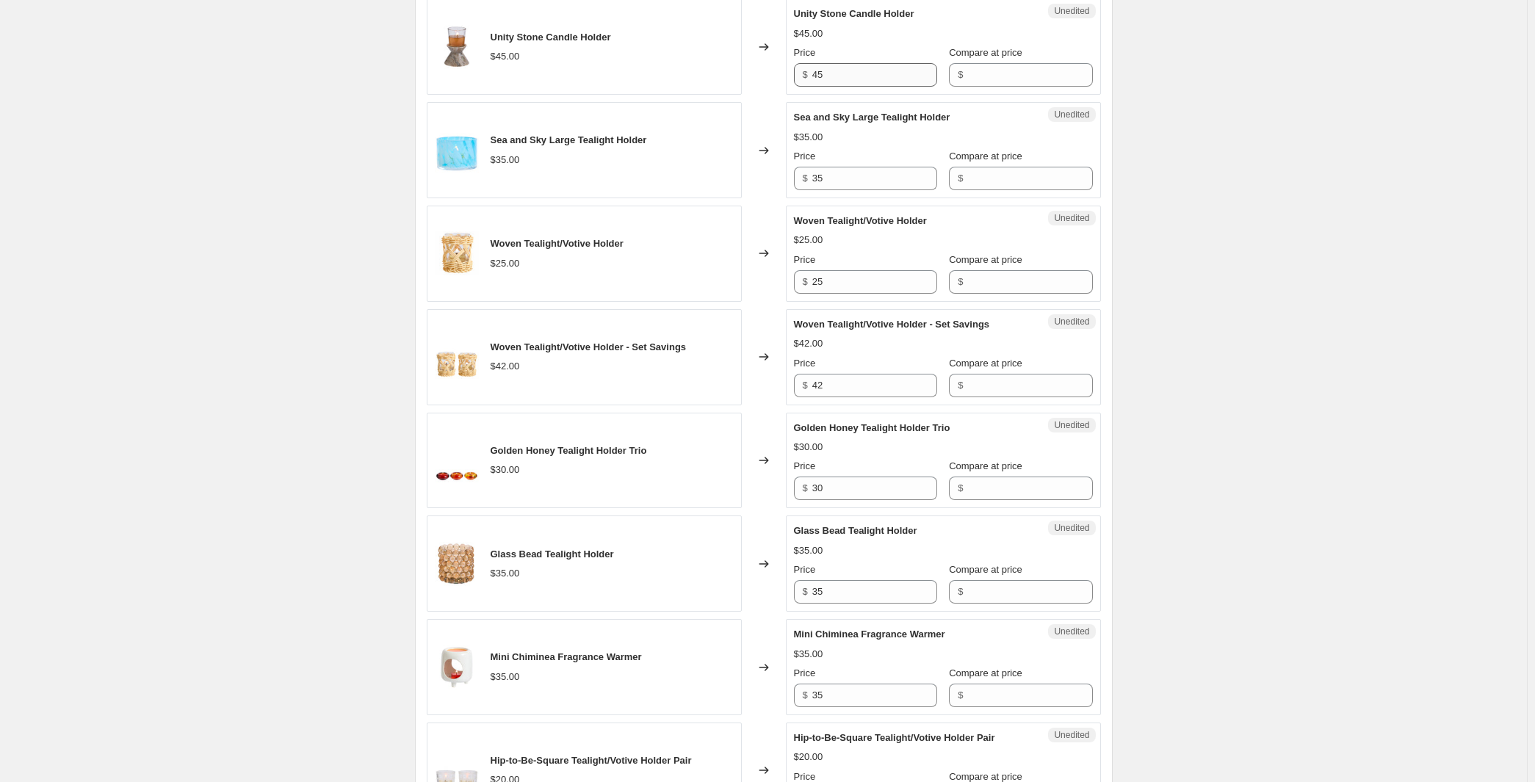
type input "25"
drag, startPoint x: 847, startPoint y: 404, endPoint x: 807, endPoint y: 401, distance: 39.8
click at [813, 87] on input "45" at bounding box center [875, 75] width 125 height 24
type input "38.2"
type input "5"
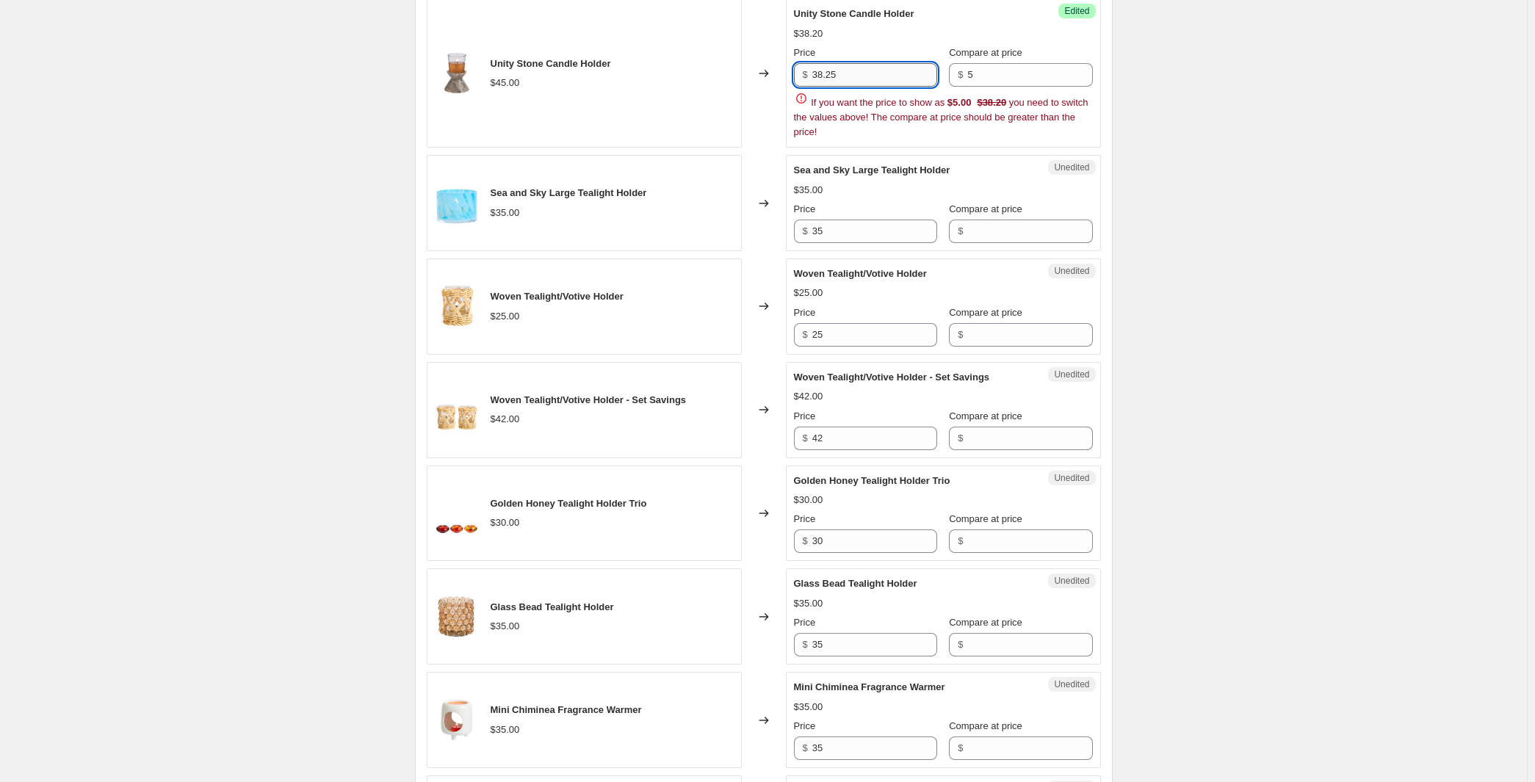
type input "38.25"
paste input "4"
type input "45"
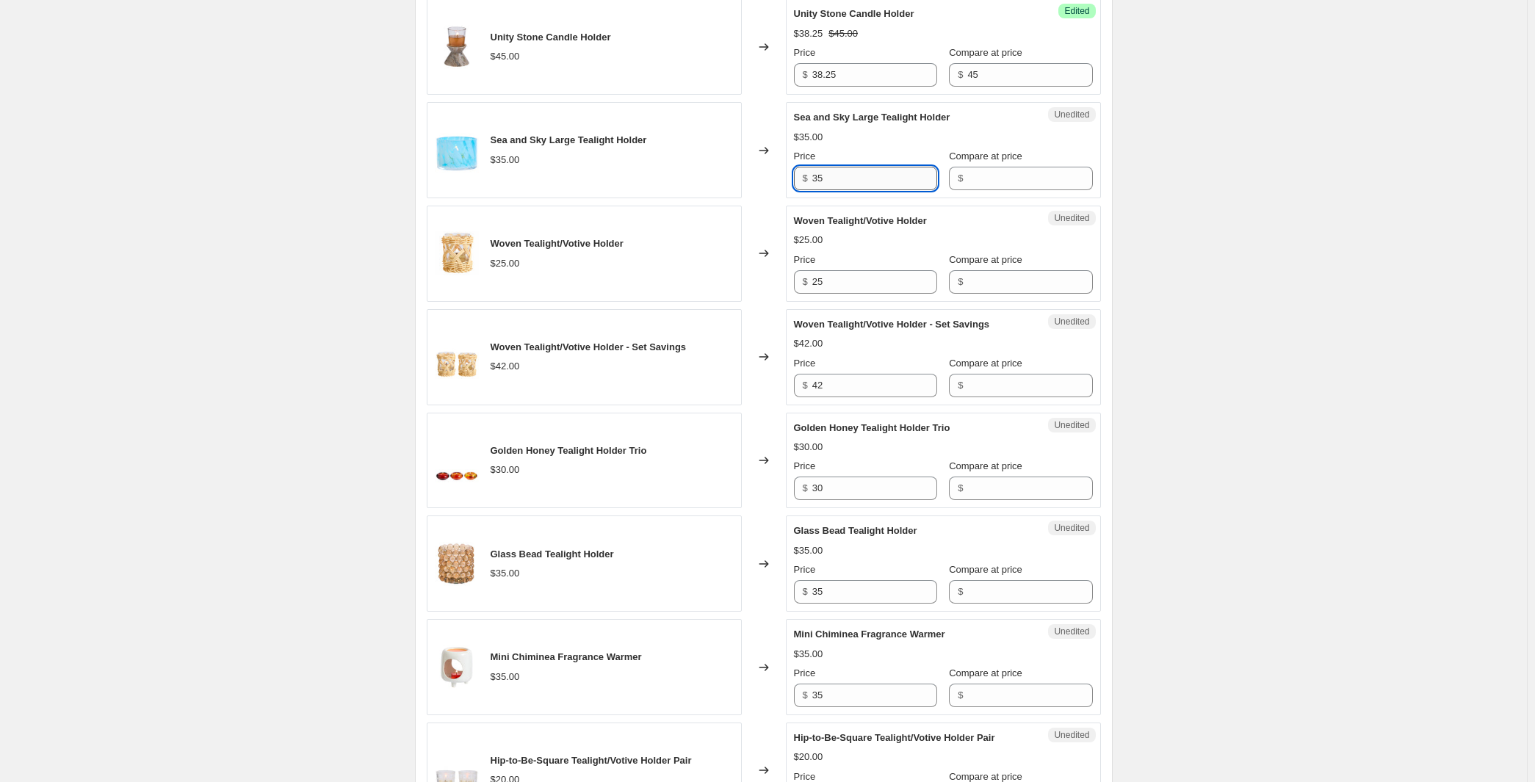
drag, startPoint x: 830, startPoint y: 524, endPoint x: 814, endPoint y: 521, distance: 16.4
click at [814, 190] on input "35" at bounding box center [875, 179] width 125 height 24
type input "29.75"
paste input "35"
type input "35"
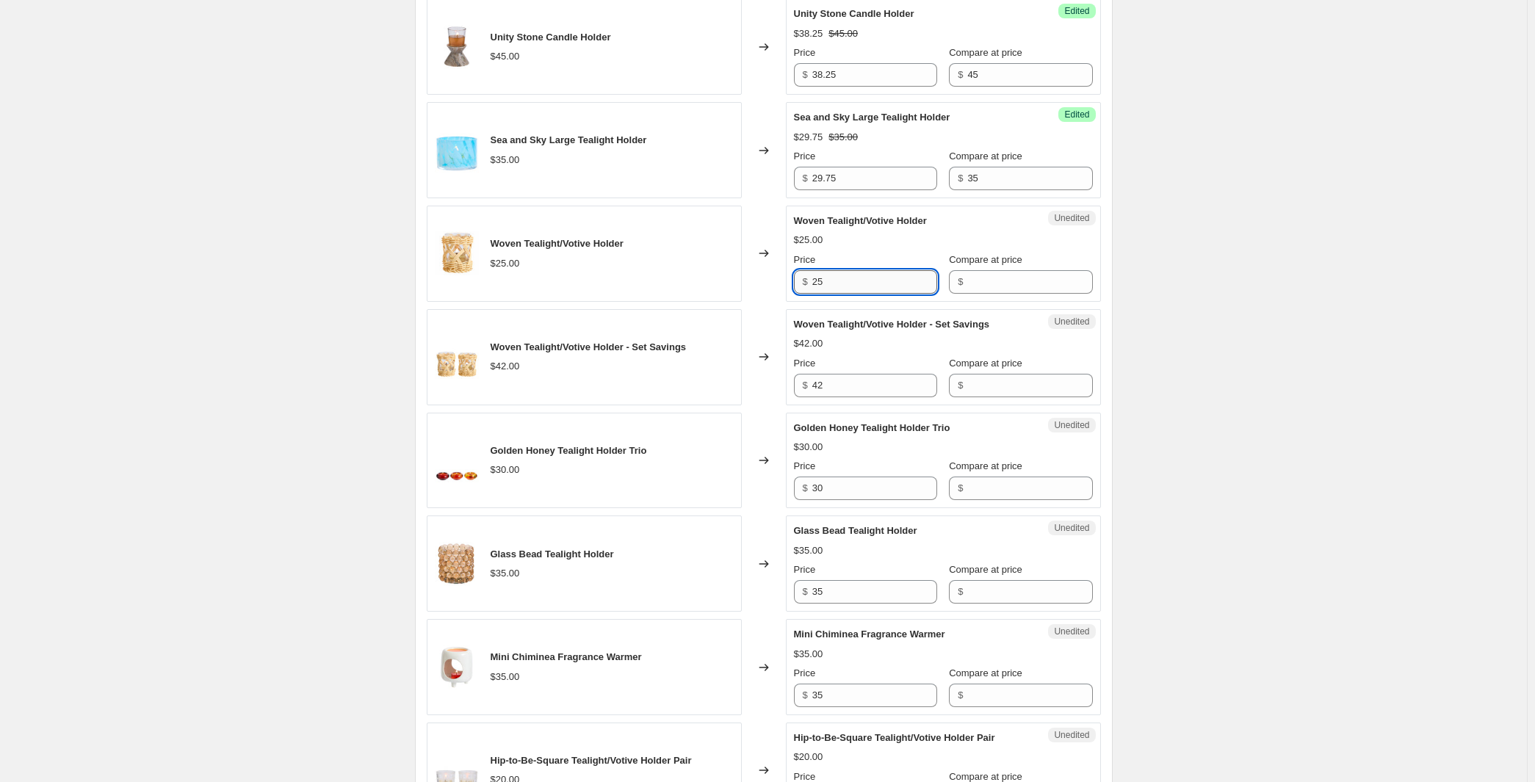
drag, startPoint x: 847, startPoint y: 652, endPoint x: 776, endPoint y: 650, distance: 71.3
click at [813, 294] on input "25" at bounding box center [875, 282] width 125 height 24
type input "21.25"
paste input "25"
type input "25"
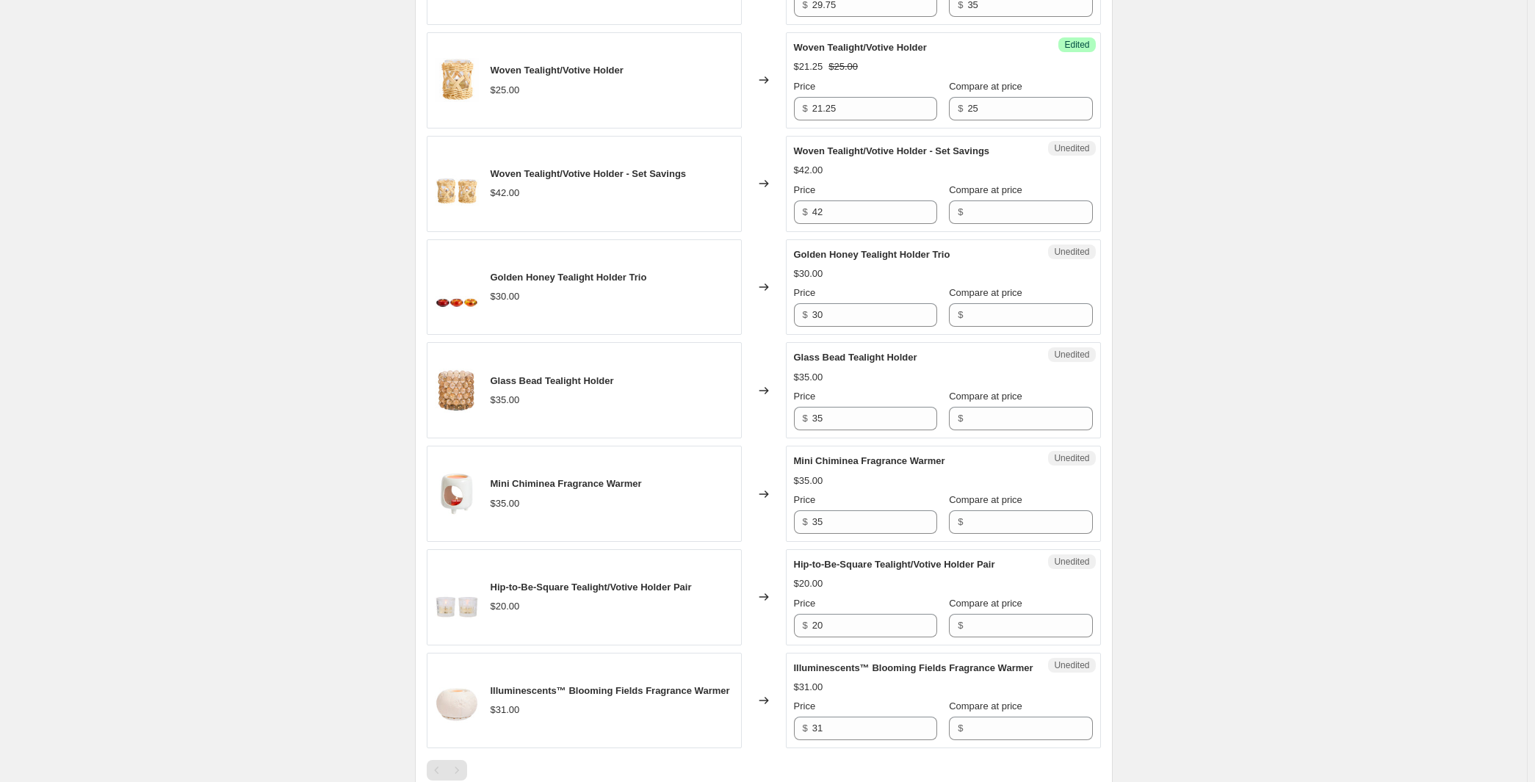
scroll to position [1873, 0]
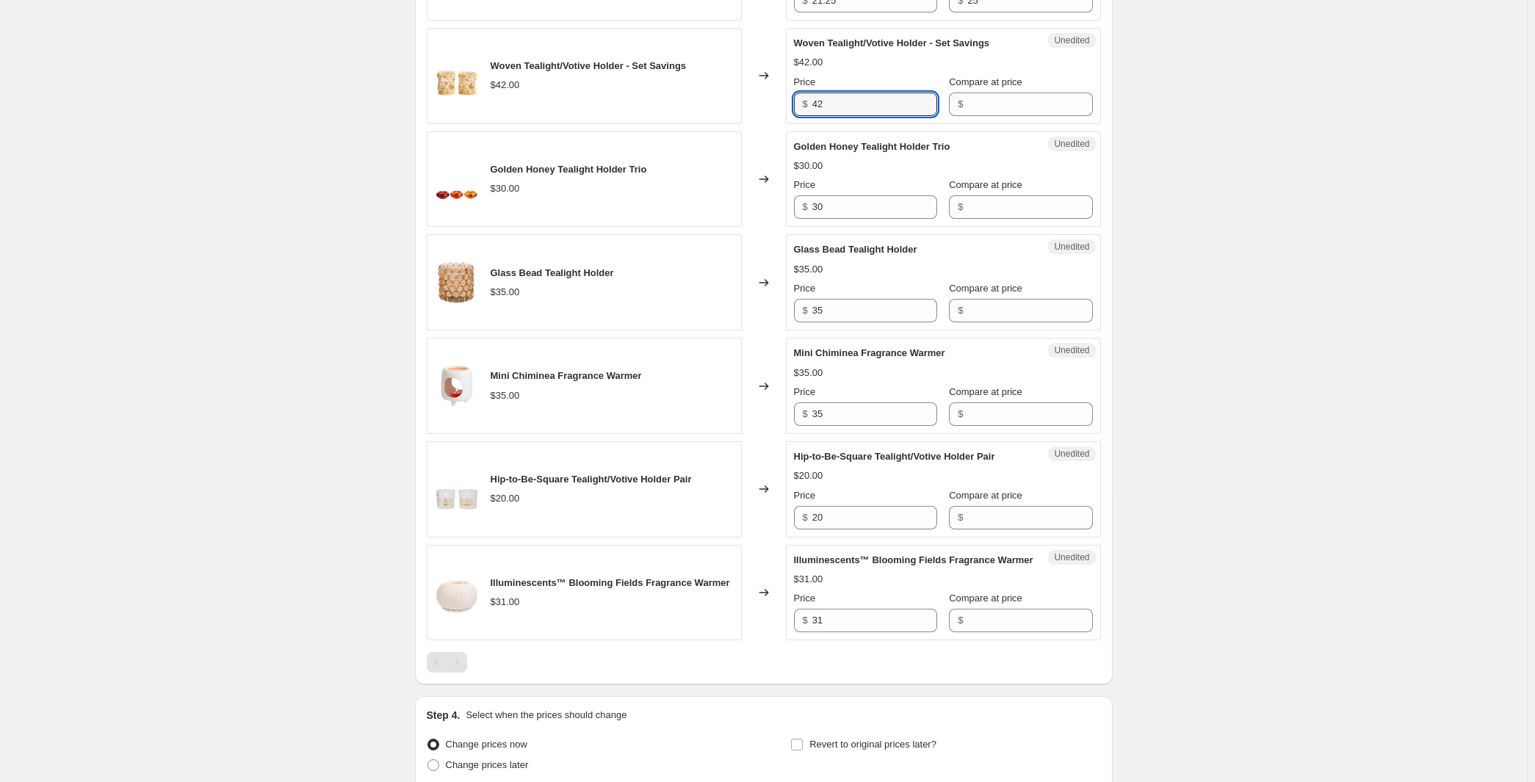
drag, startPoint x: 849, startPoint y: 495, endPoint x: 801, endPoint y: 492, distance: 48.6
click at [813, 116] on input "42" at bounding box center [875, 105] width 125 height 24
type input "35.70"
paste input "42"
type input "42"
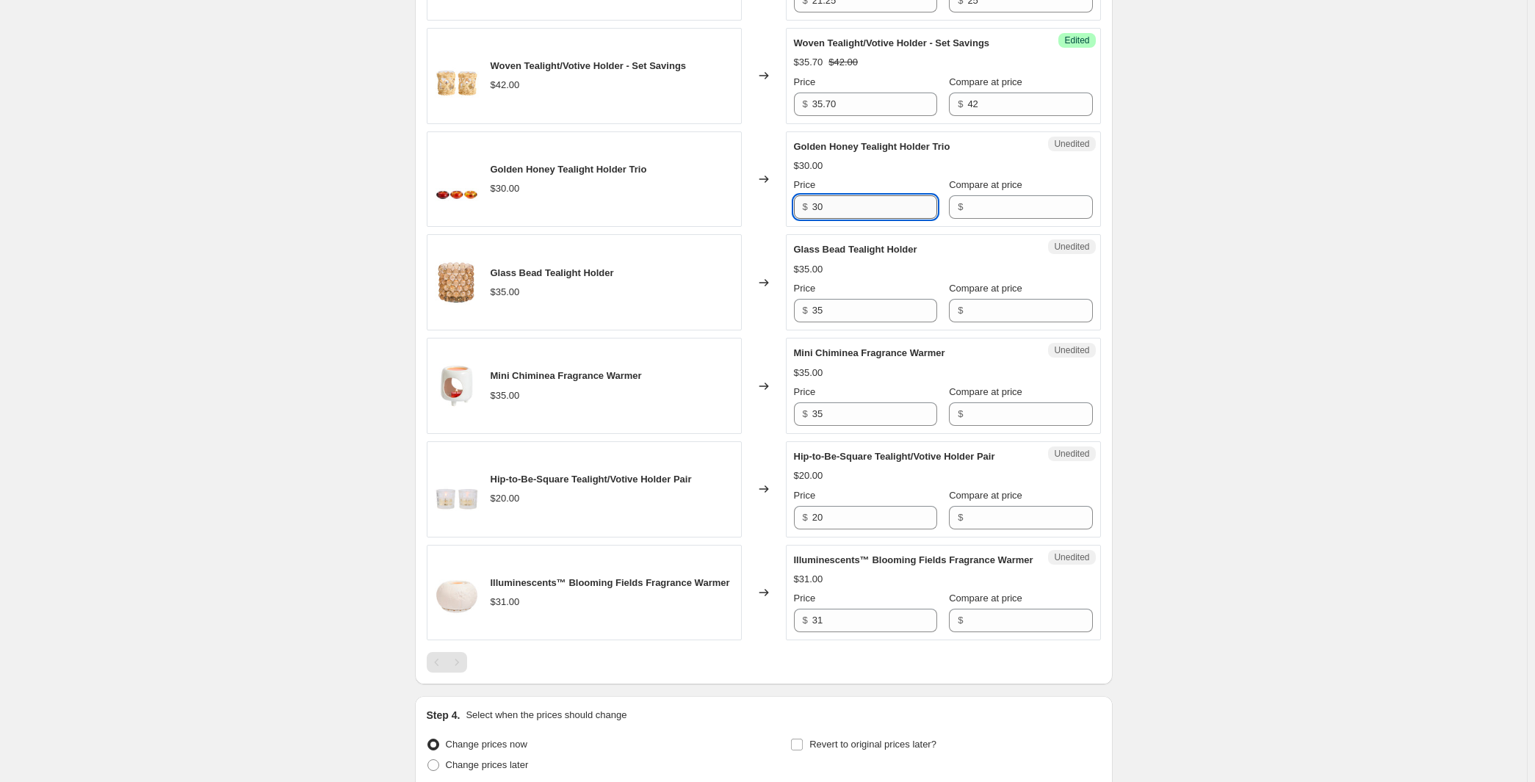
drag, startPoint x: 820, startPoint y: 614, endPoint x: 807, endPoint y: 614, distance: 12.5
click at [813, 219] on input "30" at bounding box center [875, 207] width 125 height 24
type input "25.50"
paste input "30"
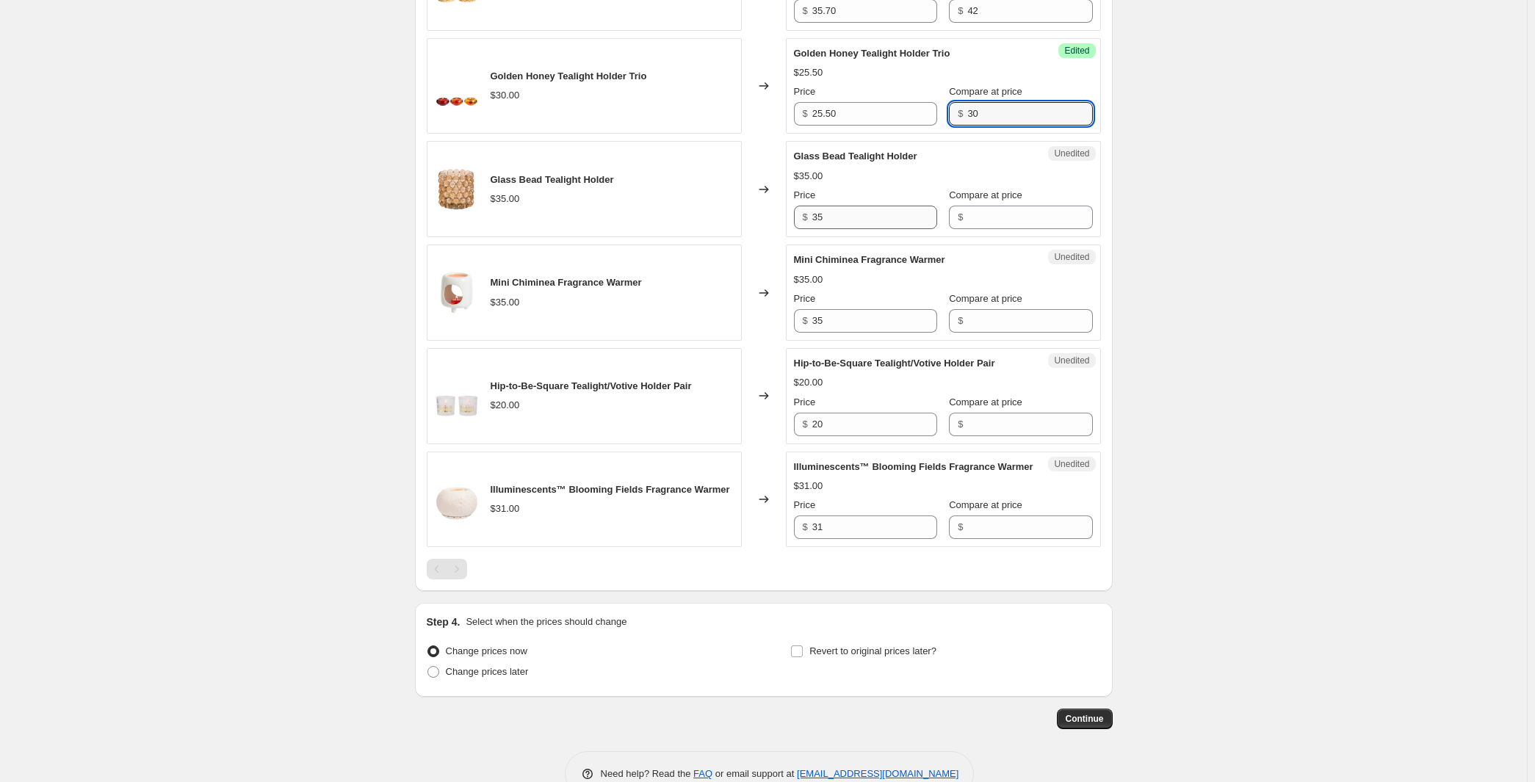
type input "30"
drag, startPoint x: 840, startPoint y: 649, endPoint x: 810, endPoint y: 643, distance: 30.0
click at [813, 229] on input "35" at bounding box center [875, 218] width 125 height 24
type input "29.75"
paste input "35"
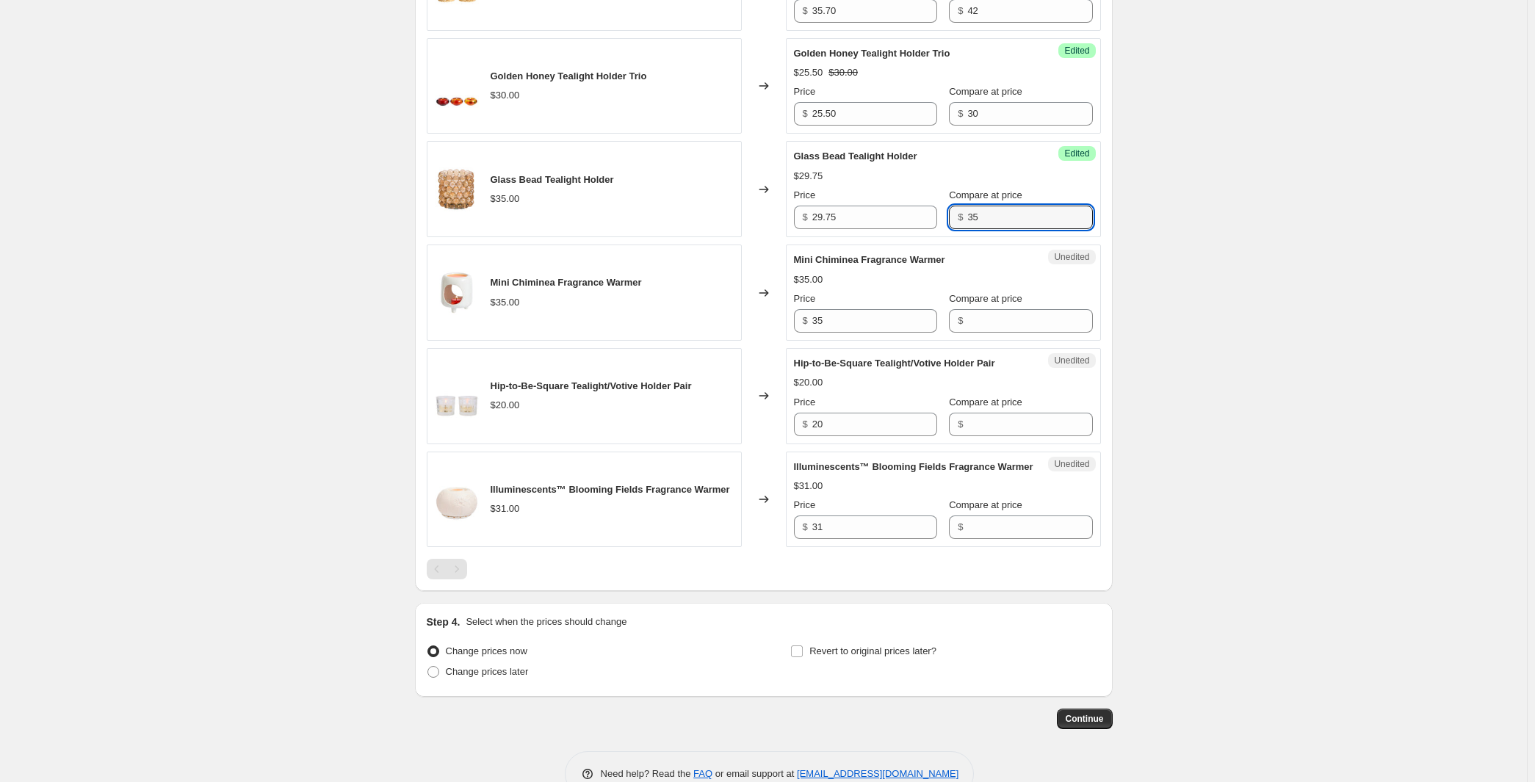
scroll to position [1873, 0]
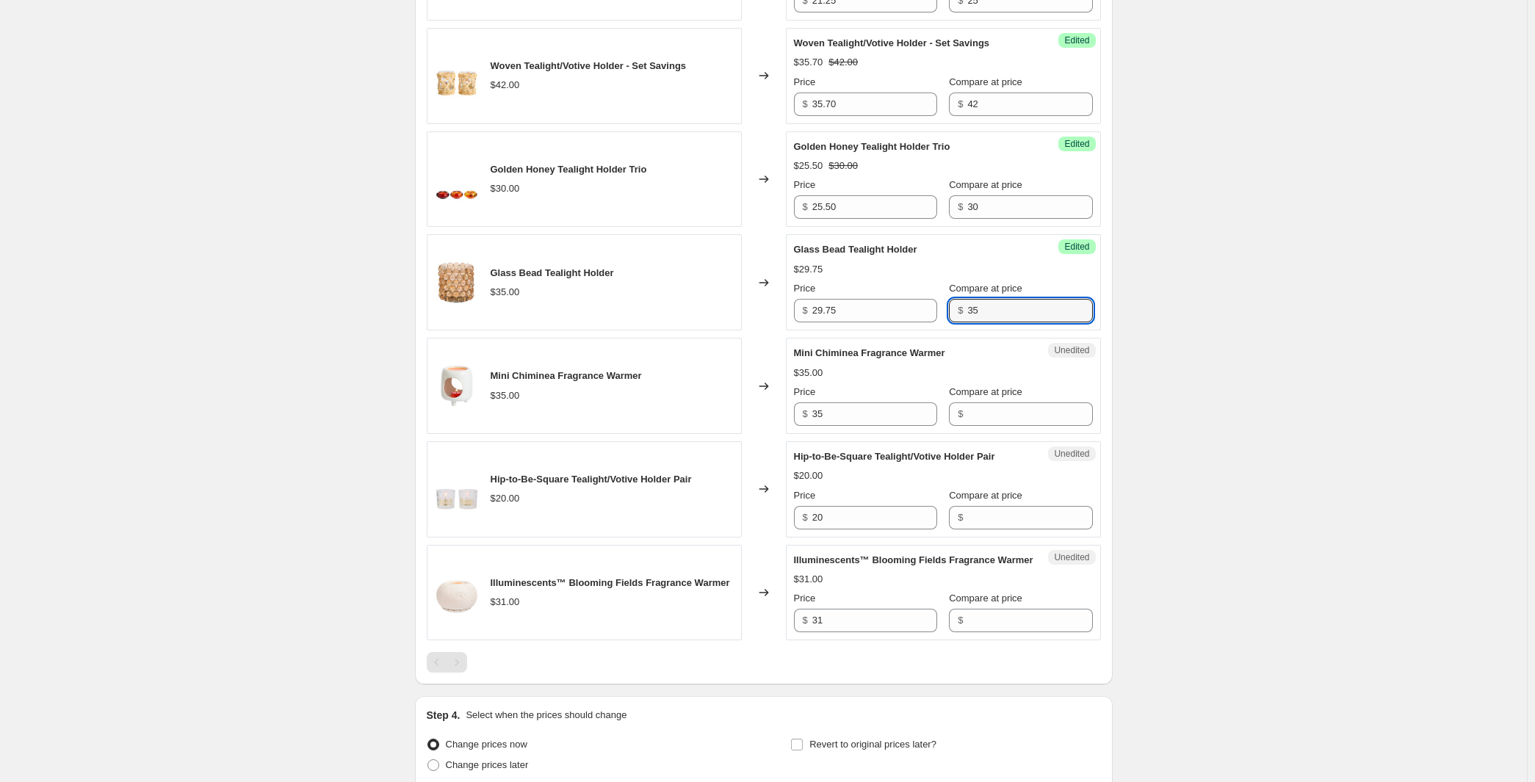
type input "35"
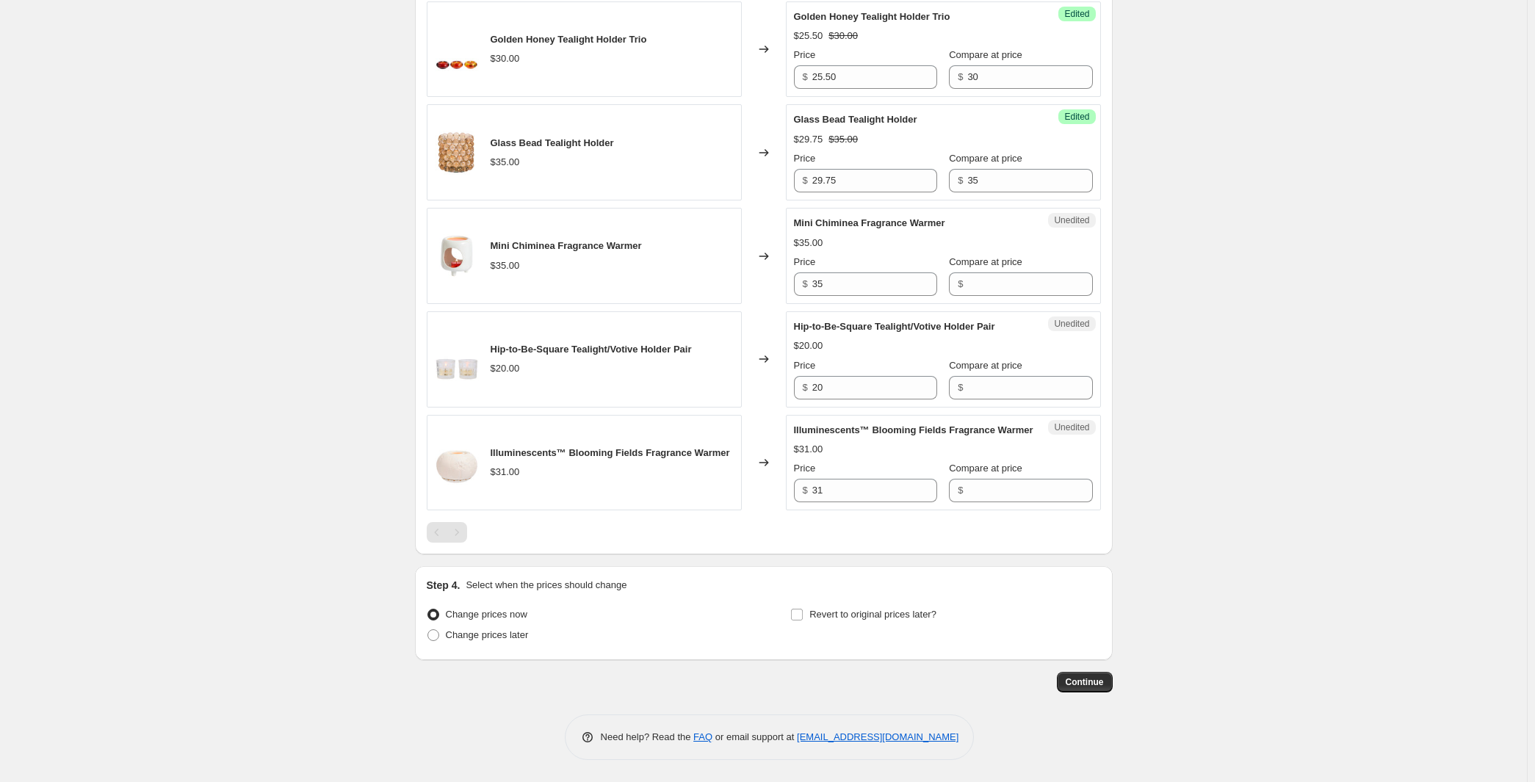
scroll to position [2154, 0]
drag, startPoint x: 851, startPoint y: 591, endPoint x: 824, endPoint y: 585, distance: 28.7
click at [813, 296] on input "35" at bounding box center [875, 285] width 125 height 24
type input "29.75"
paste input "35"
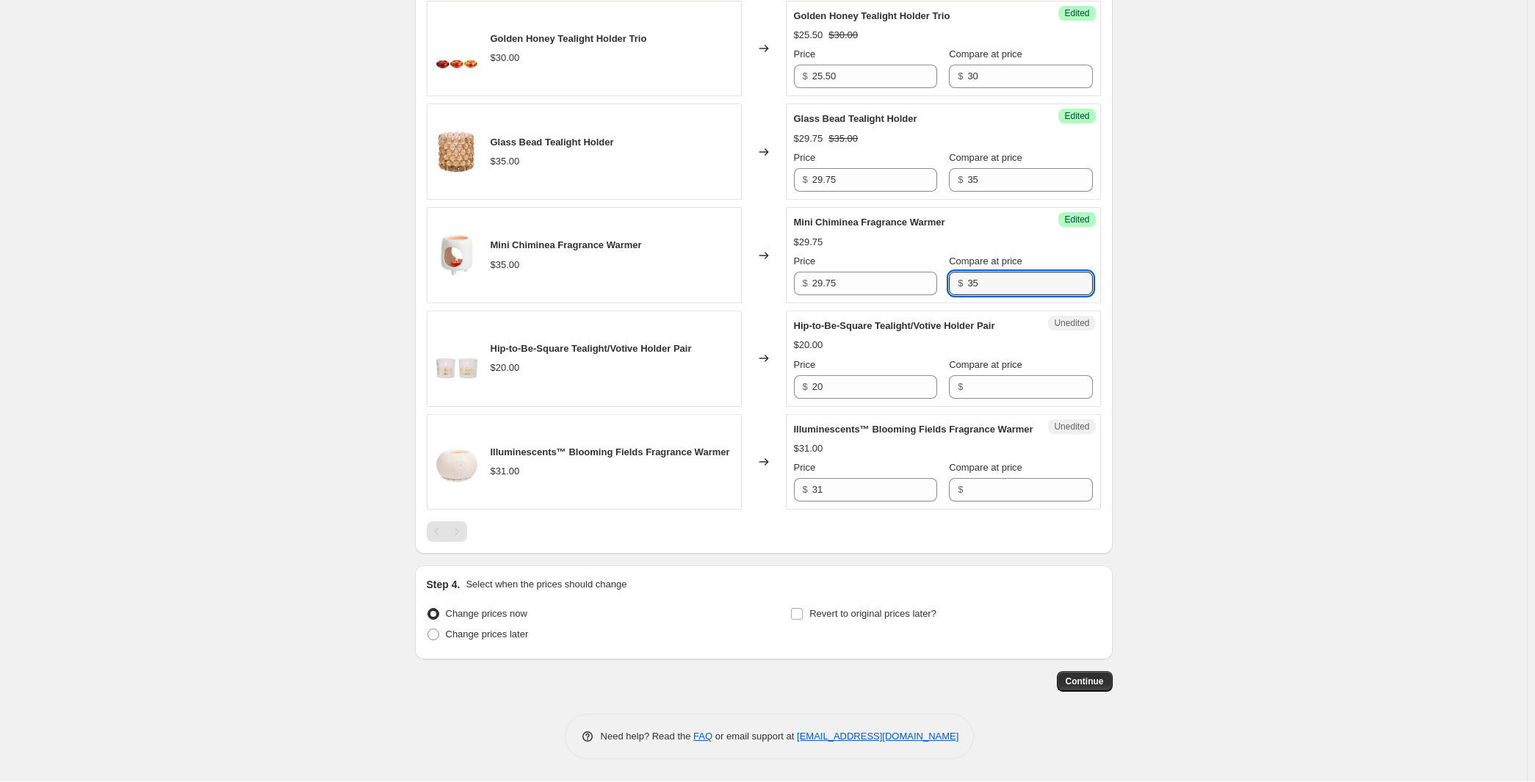
scroll to position [2435, 0]
type input "35"
drag, startPoint x: 837, startPoint y: 427, endPoint x: 809, endPoint y: 427, distance: 27.9
click at [813, 400] on input "20" at bounding box center [875, 388] width 125 height 24
type input "17.00"
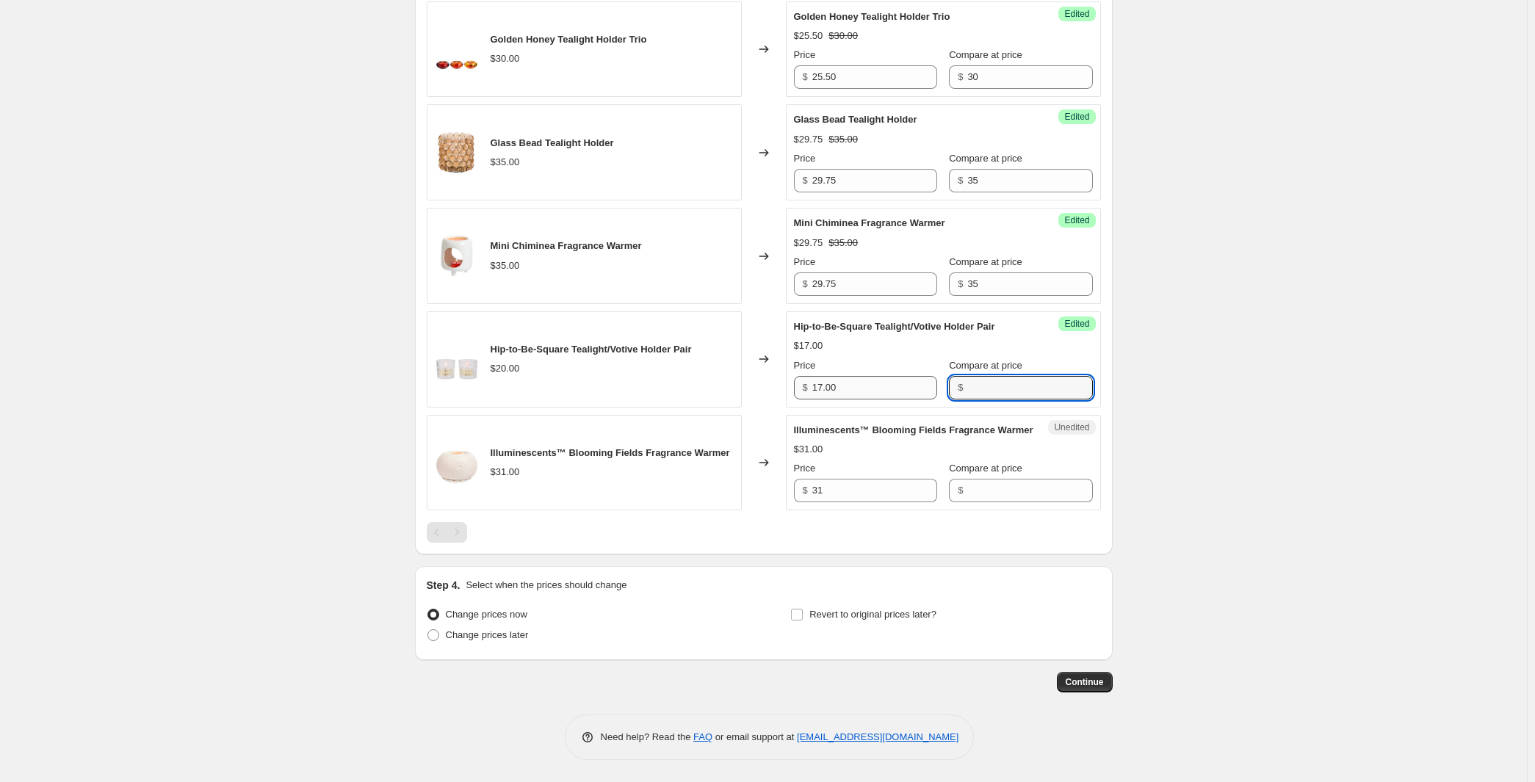
paste input "20"
type input "20"
drag, startPoint x: 832, startPoint y: 576, endPoint x: 822, endPoint y: 569, distance: 12.2
click at [822, 503] on input "31" at bounding box center [875, 491] width 125 height 24
drag, startPoint x: 838, startPoint y: 573, endPoint x: 824, endPoint y: 569, distance: 14.6
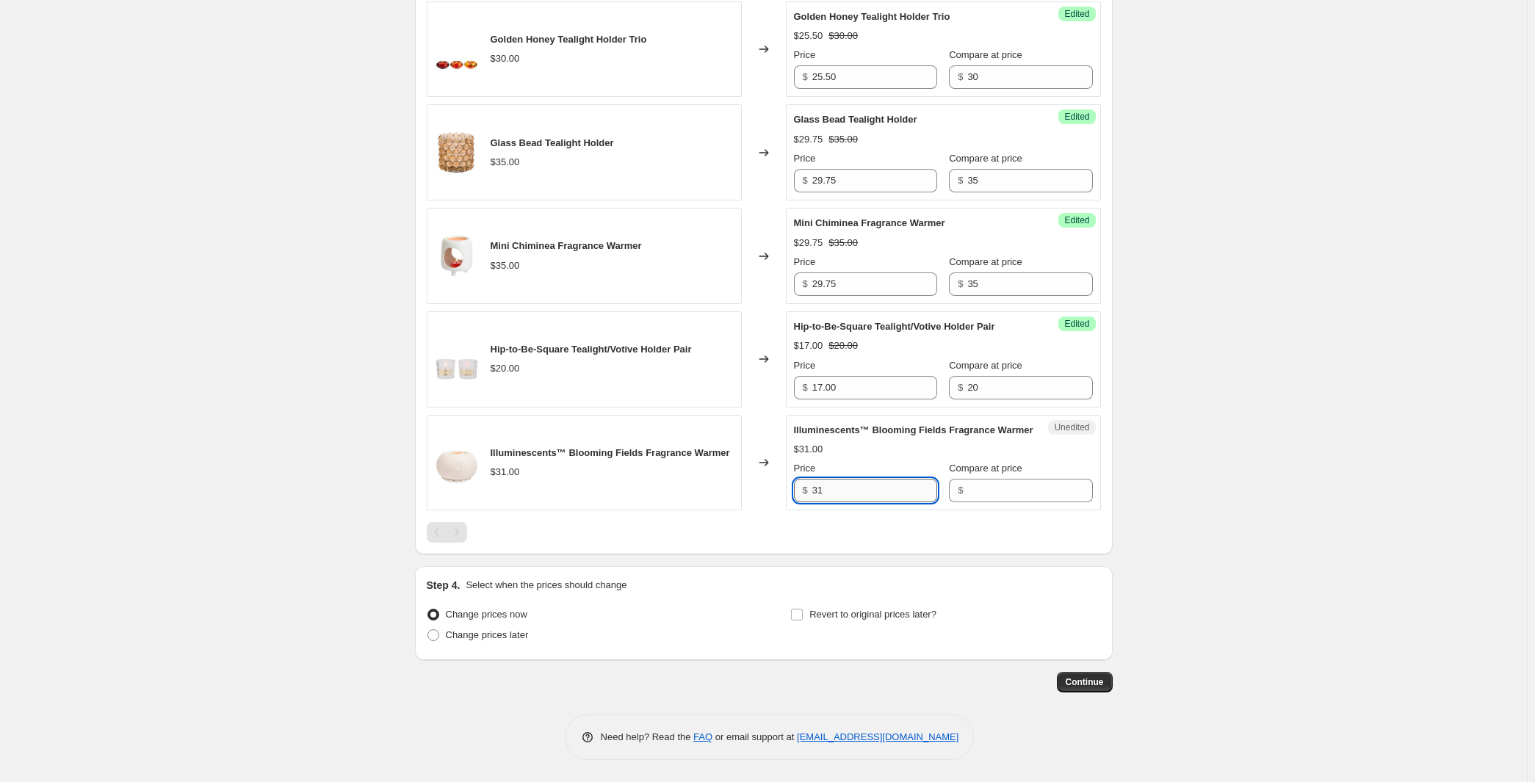
click at [824, 503] on input "31" at bounding box center [875, 491] width 125 height 24
type input "26.35"
paste input "31"
type input "31"
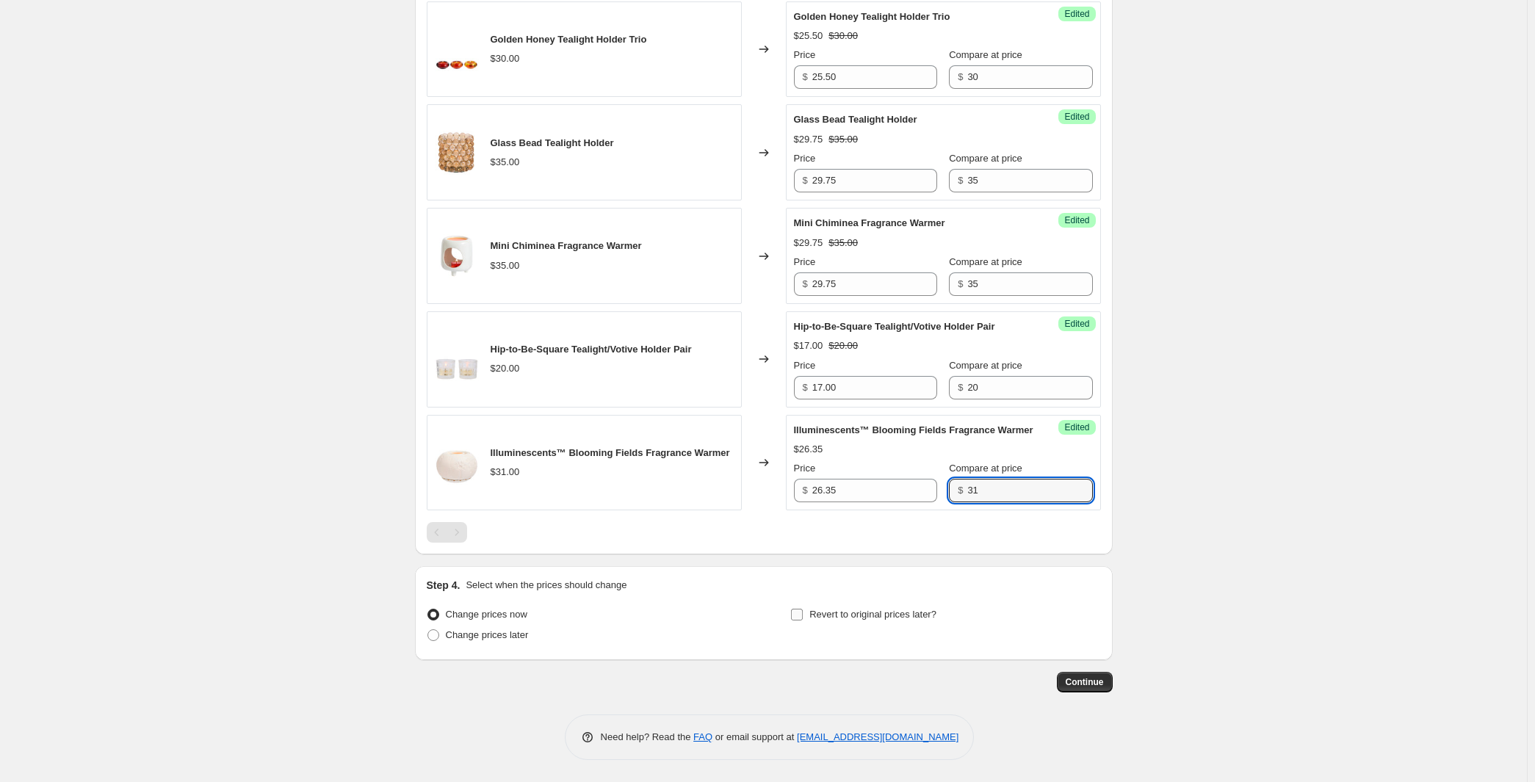
click at [803, 609] on input "Revert to original prices later?" at bounding box center [797, 615] width 12 height 12
checkbox input "true"
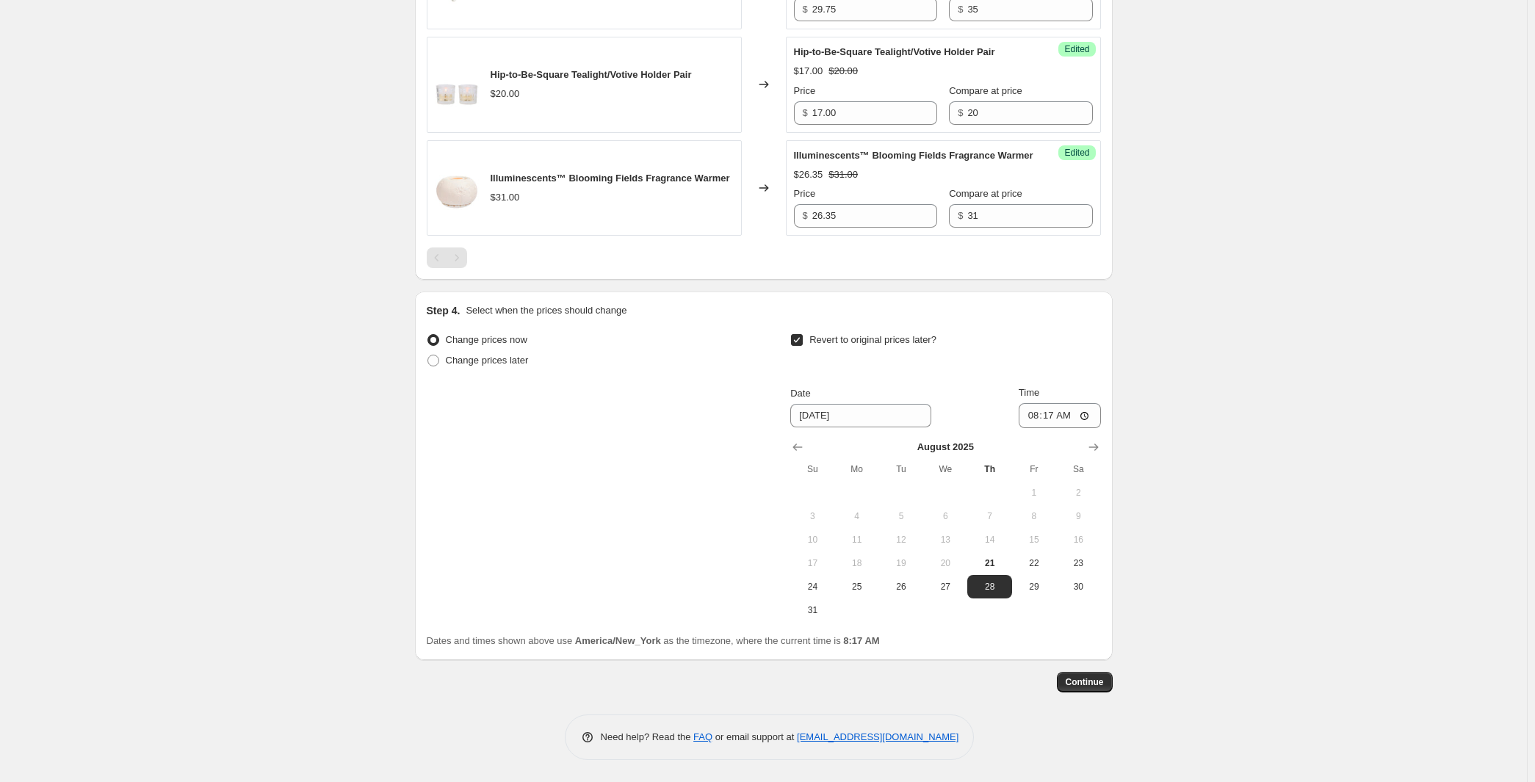
scroll to position [2881, 0]
click at [1101, 403] on input "08:17" at bounding box center [1060, 415] width 82 height 25
type input "07:59"
click at [1104, 680] on span "Continue" at bounding box center [1085, 683] width 38 height 12
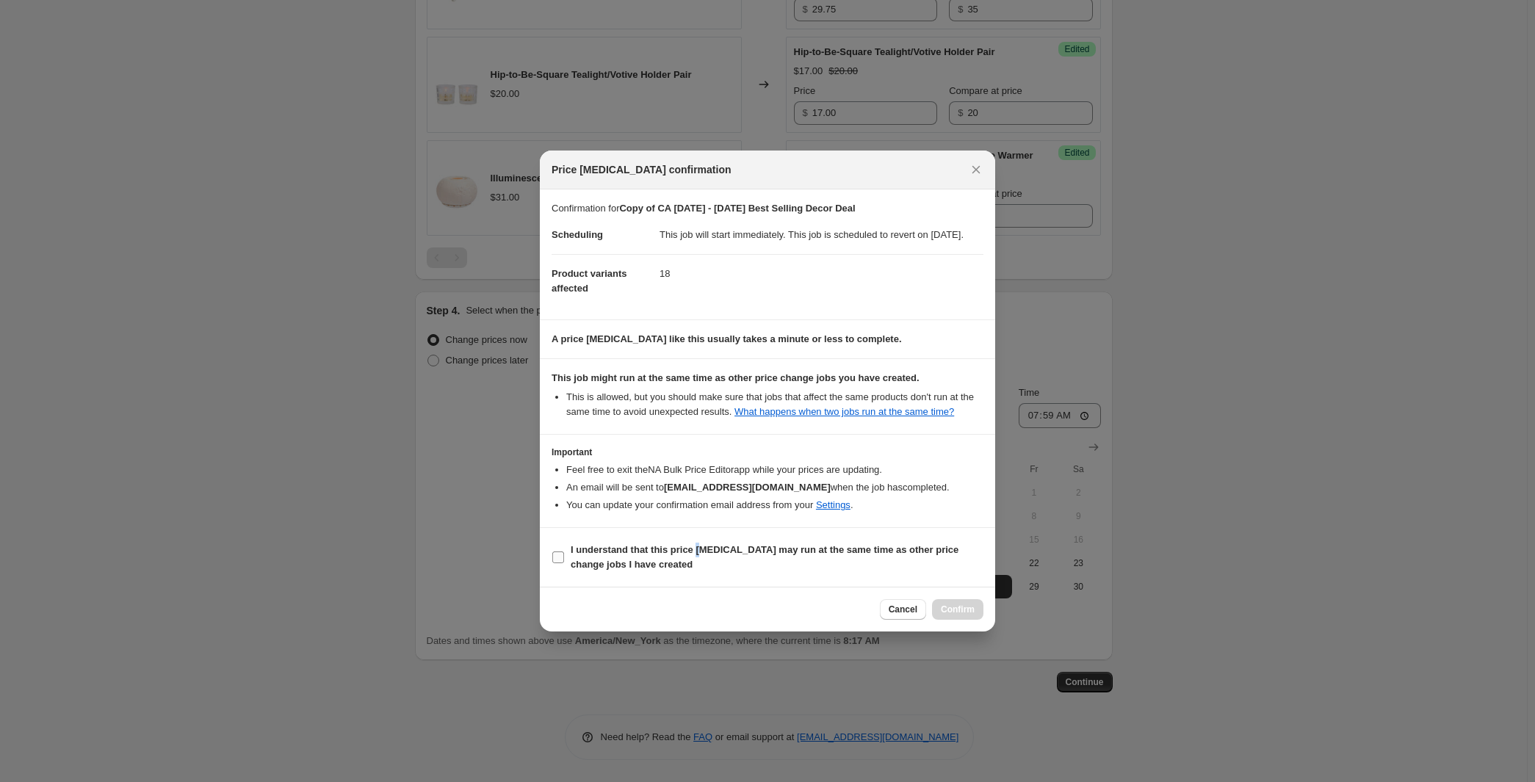
drag, startPoint x: 676, startPoint y: 583, endPoint x: 701, endPoint y: 595, distance: 27.6
click at [687, 587] on section "I understand that this price [MEDICAL_DATA] may run at the same time as other p…" at bounding box center [767, 557] width 455 height 59
click at [704, 570] on b "I understand that this price [MEDICAL_DATA] may run at the same time as other p…" at bounding box center [765, 557] width 388 height 26
click at [564, 563] on input "I understand that this price [MEDICAL_DATA] may run at the same time as other p…" at bounding box center [558, 558] width 12 height 12
checkbox input "true"
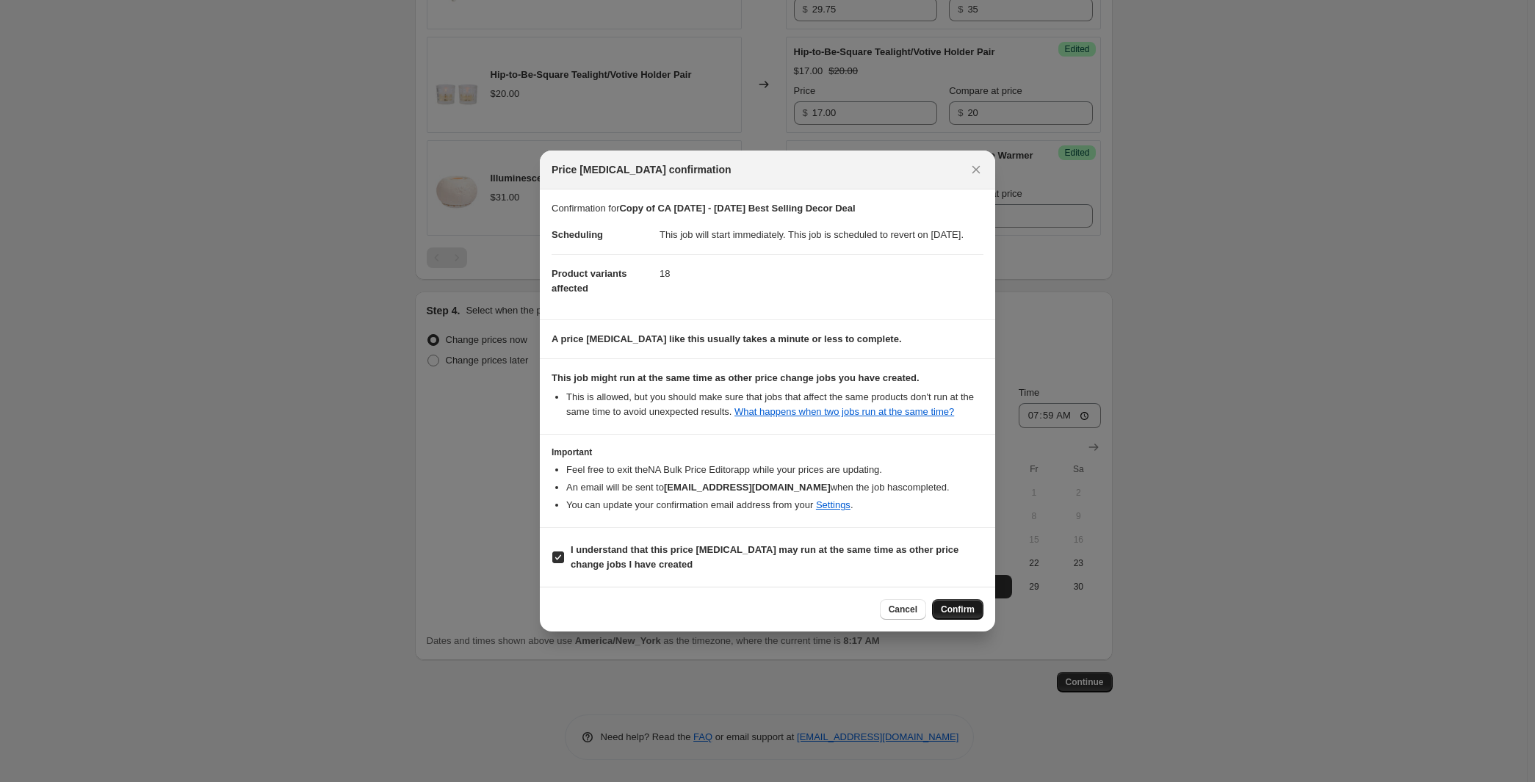
click at [975, 616] on span "Confirm" at bounding box center [958, 610] width 34 height 12
